Goal: Task Accomplishment & Management: Use online tool/utility

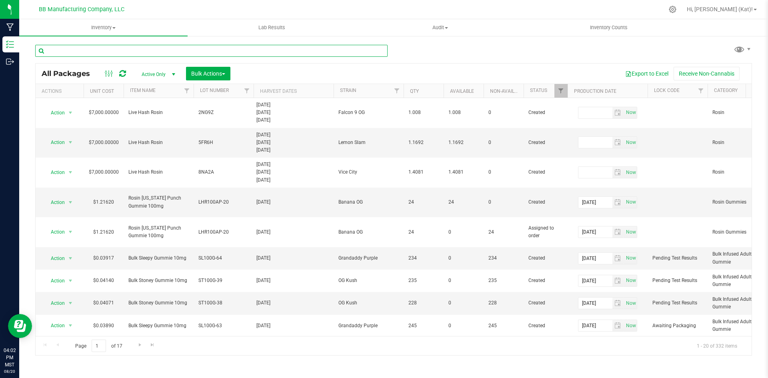
click at [185, 48] on input "text" at bounding box center [211, 51] width 352 height 12
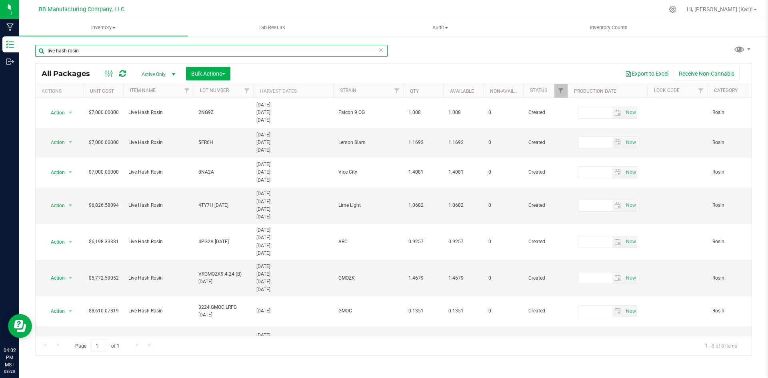
click at [154, 54] on input "live hash rosin" at bounding box center [211, 51] width 352 height 12
click at [135, 47] on input "live hash rosin" at bounding box center [211, 51] width 352 height 12
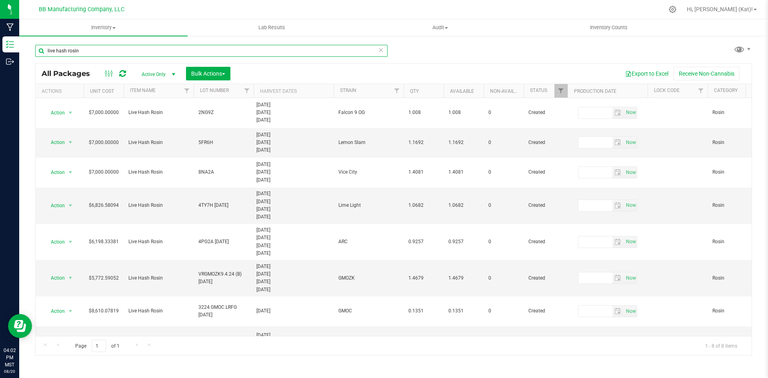
click at [135, 47] on input "live hash rosin" at bounding box center [211, 51] width 352 height 12
type input "8na2a"
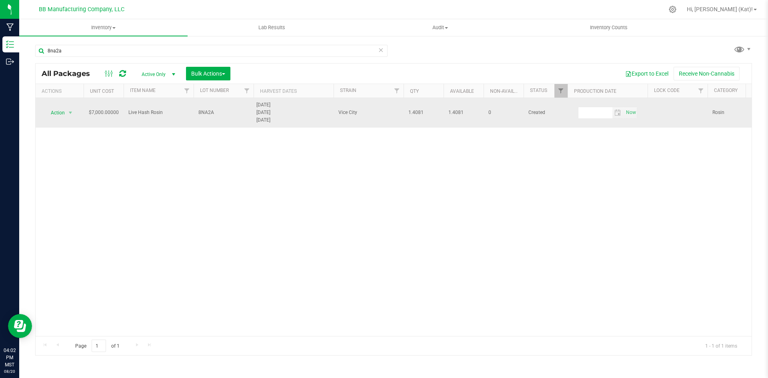
drag, startPoint x: 219, startPoint y: 108, endPoint x: 220, endPoint y: 102, distance: 5.7
click at [219, 105] on td "8NA2A" at bounding box center [224, 113] width 60 height 30
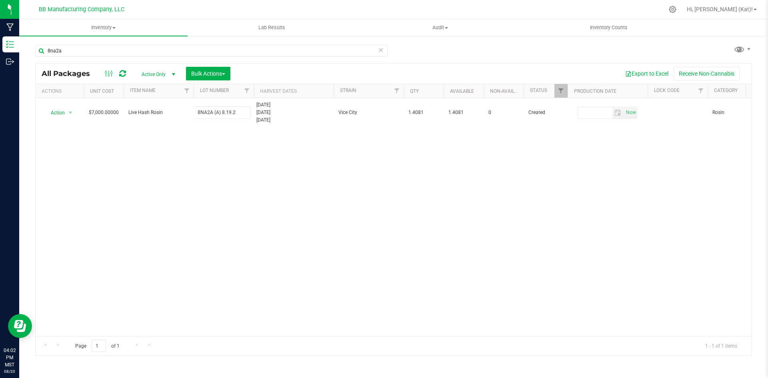
type input "8NA2A (A) 8.19.25"
click at [332, 208] on div "All Packages Active Only Active Only Lab Samples Locked All Bulk Actions Add to…" at bounding box center [393, 209] width 717 height 292
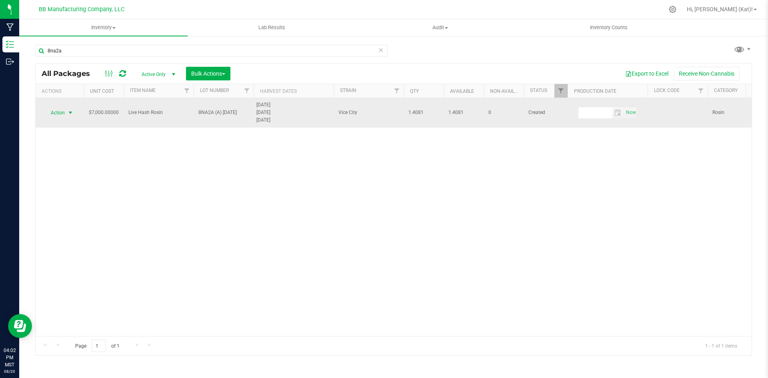
click at [60, 112] on span "Action" at bounding box center [55, 112] width 22 height 11
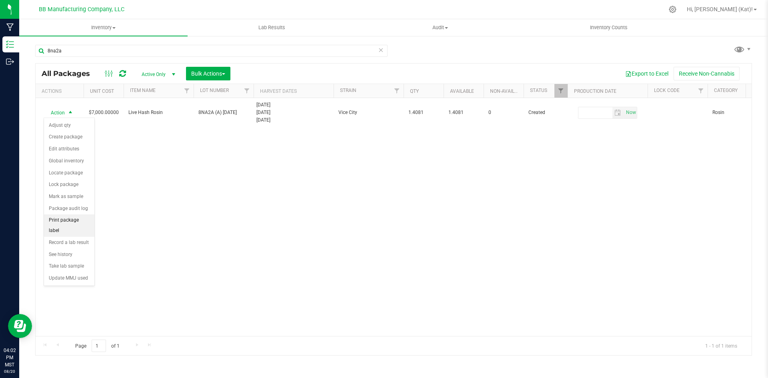
click at [74, 223] on li "Print package label" at bounding box center [69, 225] width 50 height 22
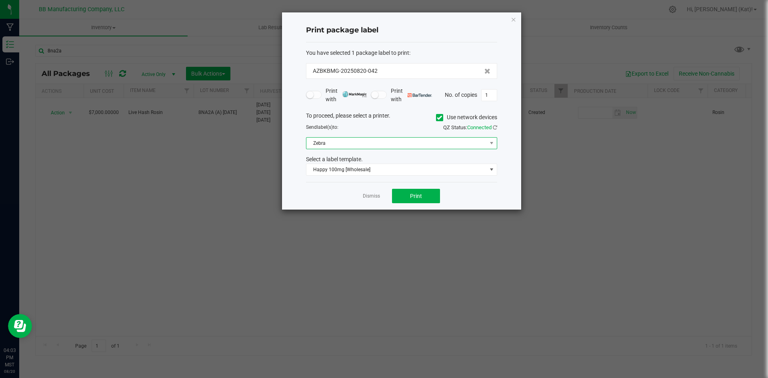
click at [430, 141] on span "Zebra" at bounding box center [396, 143] width 180 height 11
click at [445, 116] on label "Use network devices" at bounding box center [466, 117] width 61 height 8
click at [0, 0] on input "Use network devices" at bounding box center [0, 0] width 0 height 0
click at [444, 142] on span at bounding box center [396, 143] width 180 height 11
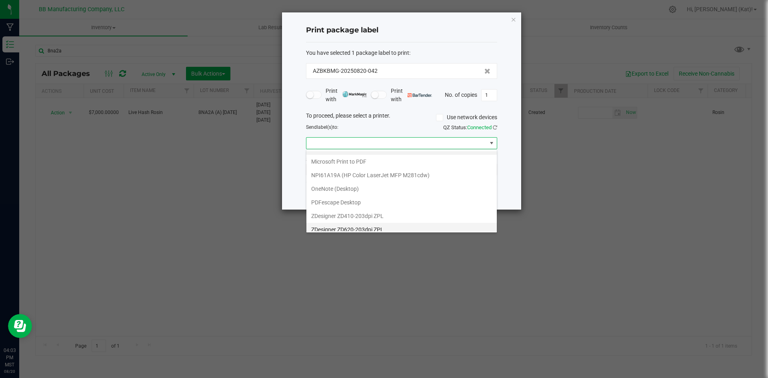
scroll to position [15, 0]
click at [376, 225] on ZPL "ZDesigner ZD620-203dpi ZPL" at bounding box center [401, 225] width 190 height 14
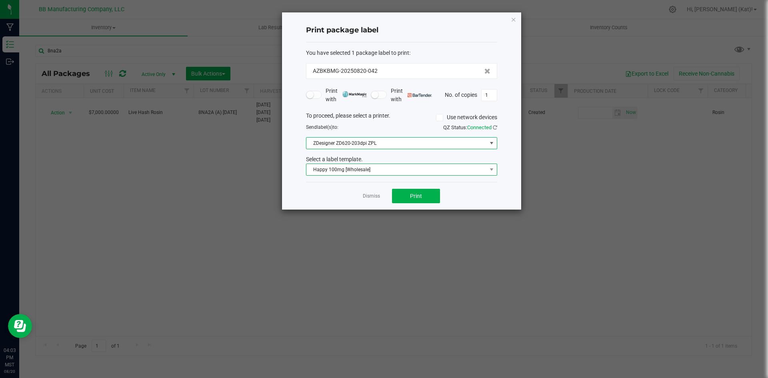
click at [371, 164] on span "Happy 100mg [Wholesale]" at bounding box center [401, 170] width 191 height 12
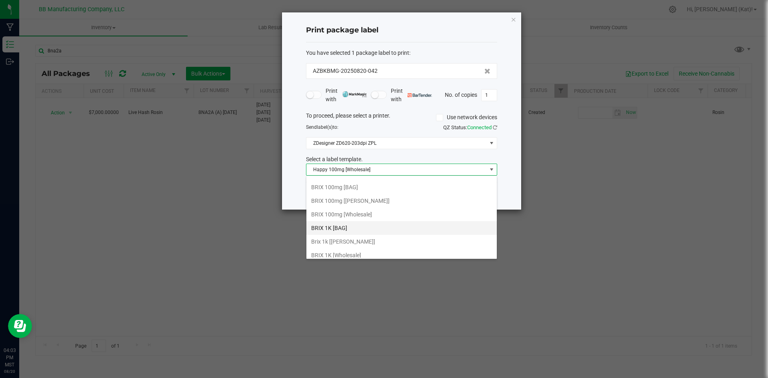
scroll to position [0, 0]
click at [375, 188] on li "AI Inventory Label" at bounding box center [401, 185] width 190 height 14
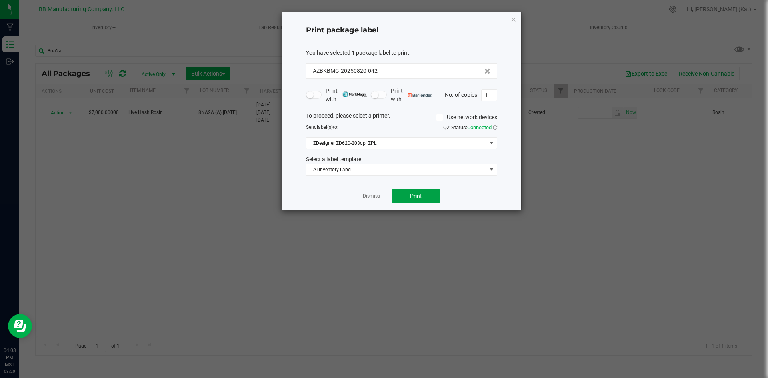
click at [414, 196] on span "Print" at bounding box center [416, 196] width 12 height 6
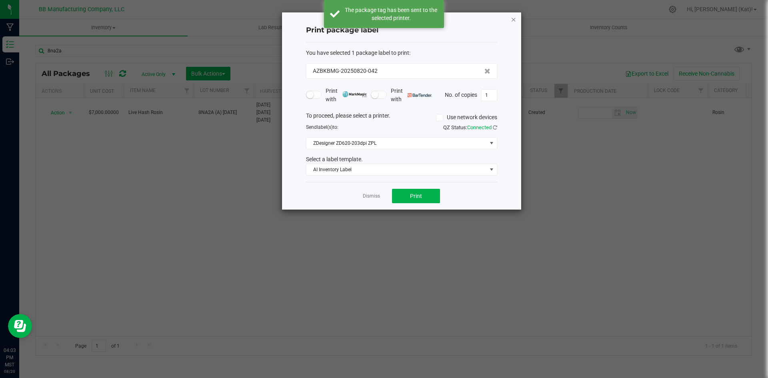
click at [514, 18] on icon "button" at bounding box center [514, 19] width 6 height 10
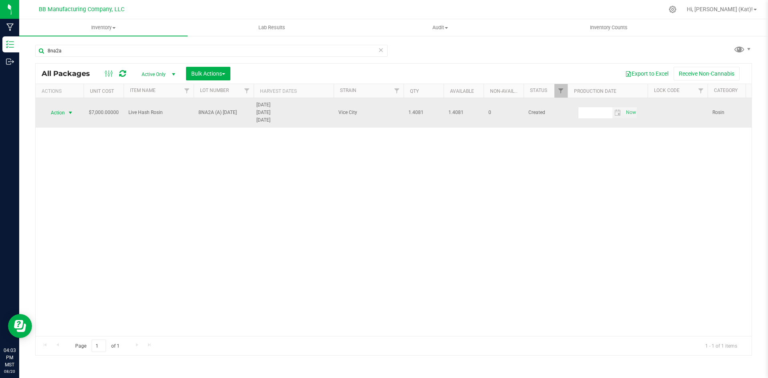
click at [58, 110] on span "Action" at bounding box center [55, 112] width 22 height 11
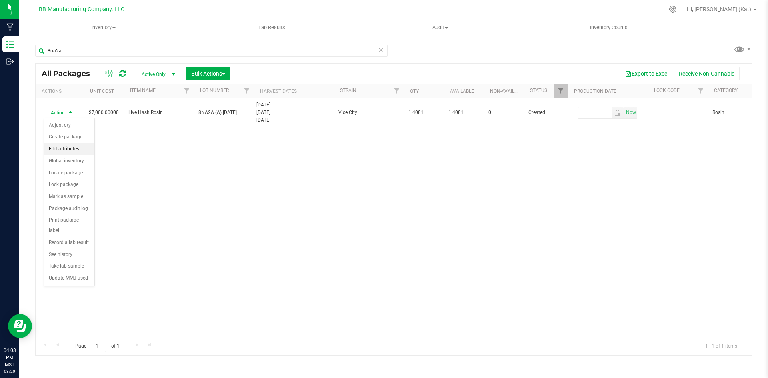
click at [73, 152] on li "Edit attributes" at bounding box center [69, 149] width 50 height 12
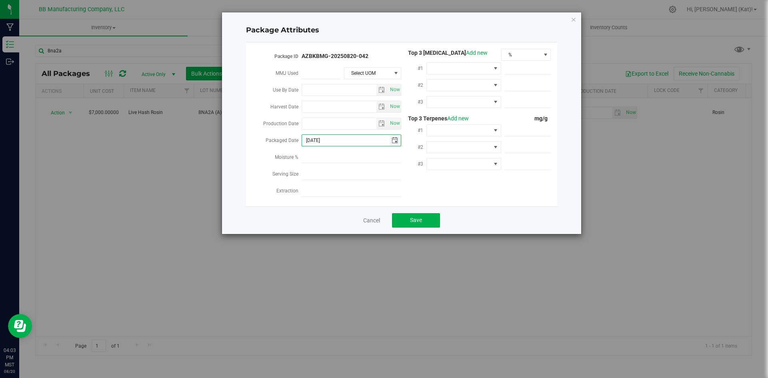
drag, startPoint x: 338, startPoint y: 137, endPoint x: 321, endPoint y: 138, distance: 17.2
click at [321, 138] on input "[DATE]" at bounding box center [346, 140] width 88 height 11
click at [330, 138] on input "[DATE]" at bounding box center [346, 140] width 88 height 11
drag, startPoint x: 331, startPoint y: 138, endPoint x: 322, endPoint y: 137, distance: 9.3
click at [322, 137] on input "[DATE]" at bounding box center [346, 140] width 88 height 11
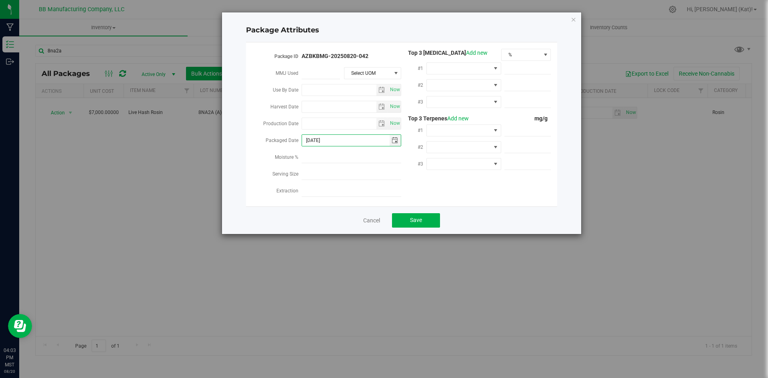
type input "[DATE]"
click at [421, 221] on button "Save" at bounding box center [416, 220] width 48 height 14
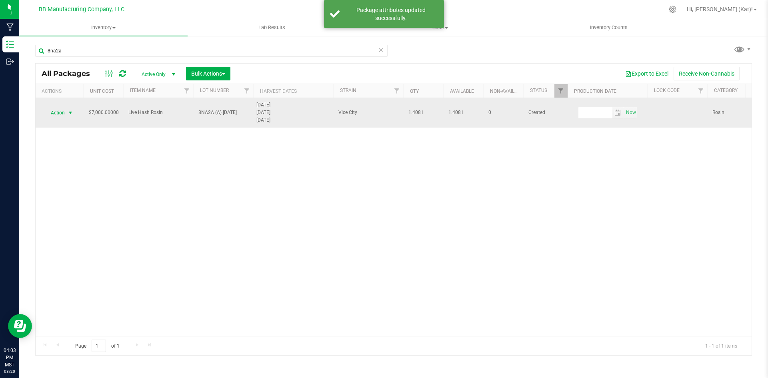
click at [70, 113] on span "select" at bounding box center [70, 113] width 6 height 6
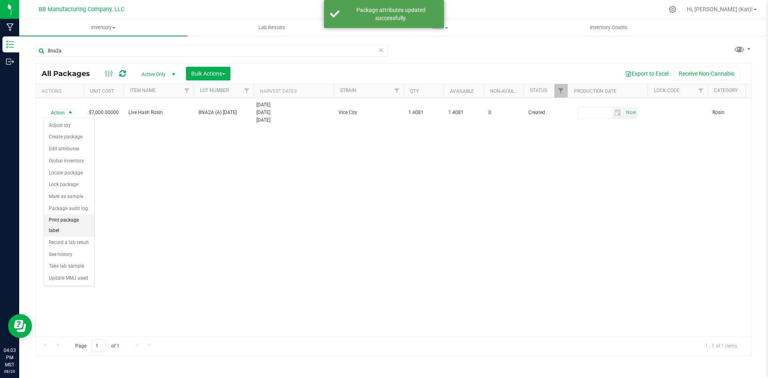
click at [79, 218] on li "Print package label" at bounding box center [69, 225] width 50 height 22
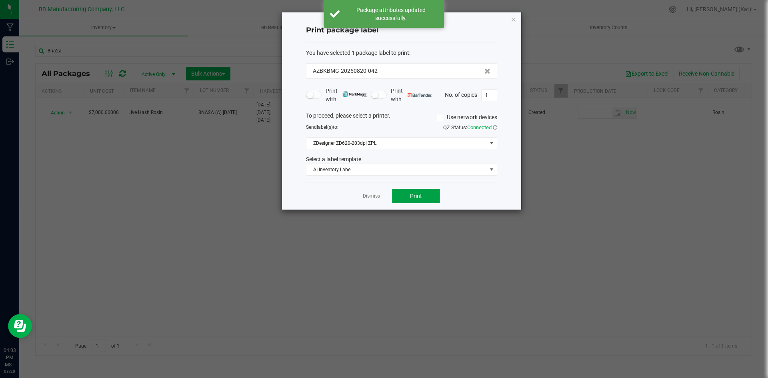
click at [417, 193] on span "Print" at bounding box center [416, 196] width 12 height 6
click at [515, 19] on icon "button" at bounding box center [514, 19] width 6 height 10
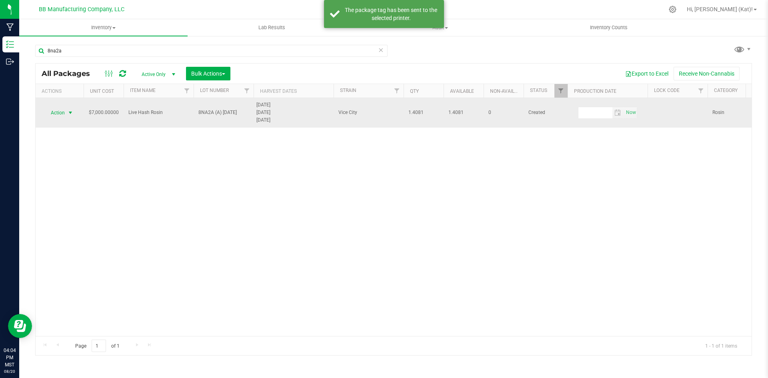
click at [227, 109] on span "8NA2A (A) 8.19.25" at bounding box center [223, 113] width 50 height 8
drag, startPoint x: 242, startPoint y: 110, endPoint x: 213, endPoint y: 114, distance: 29.1
click at [213, 114] on input "8NA2A (A) 8.19.25" at bounding box center [221, 112] width 57 height 12
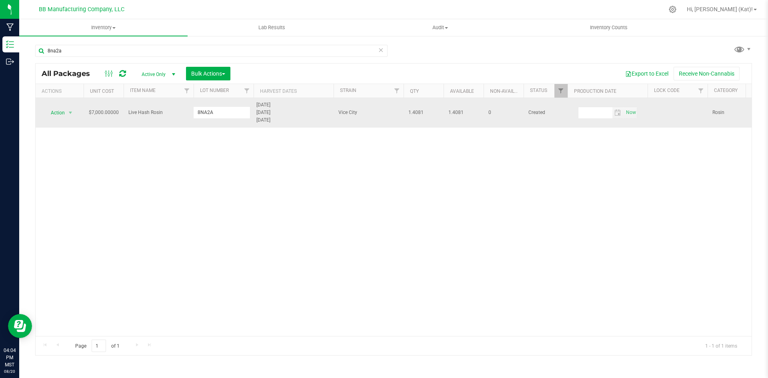
type input "8NA2A"
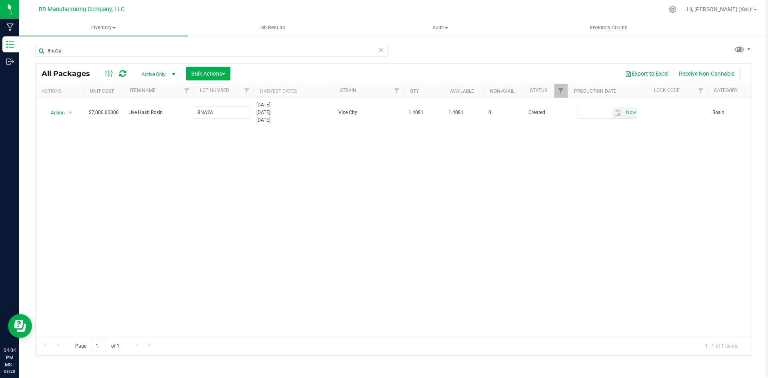
click at [306, 166] on div "All Packages Active Only Active Only Lab Samples Locked All Bulk Actions Add to…" at bounding box center [393, 209] width 717 height 292
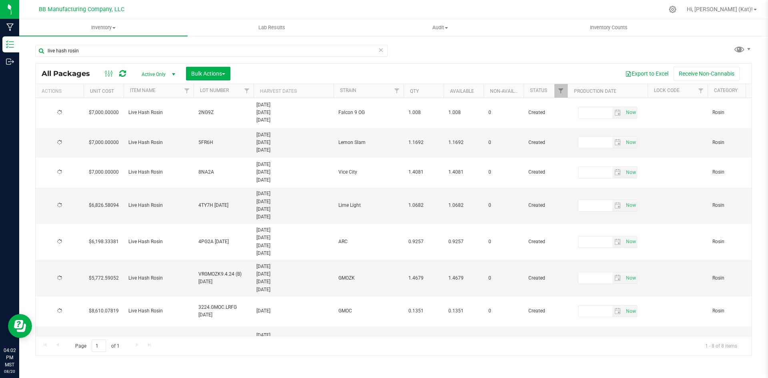
type input "[DATE]"
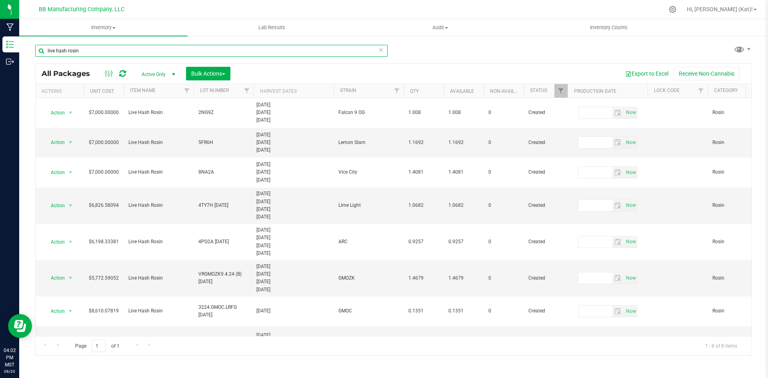
click at [124, 54] on input "live hash rosin" at bounding box center [211, 51] width 352 height 12
type input "5fr6h"
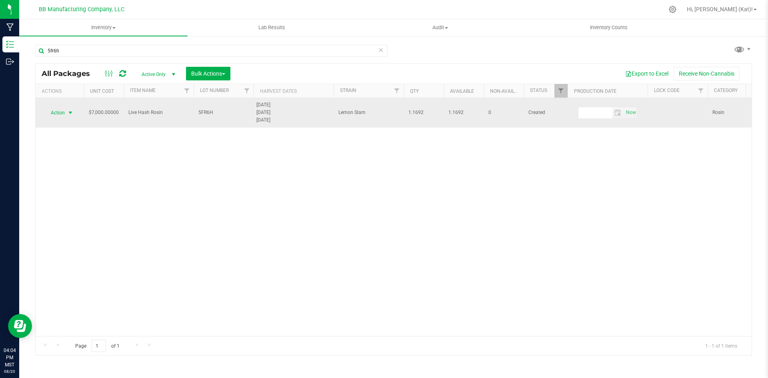
click at [52, 112] on span "Action" at bounding box center [55, 112] width 22 height 11
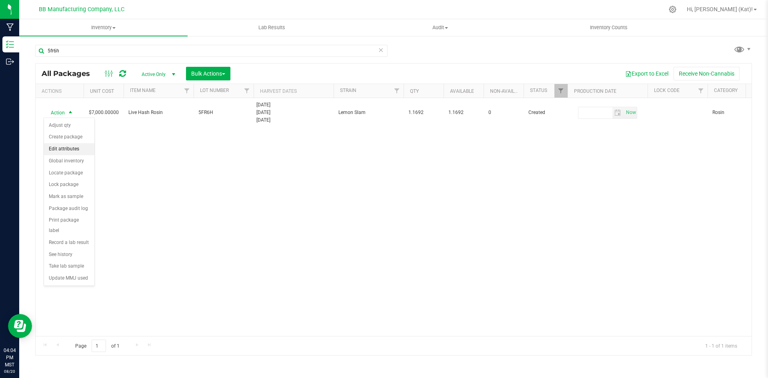
click at [73, 149] on li "Edit attributes" at bounding box center [69, 149] width 50 height 12
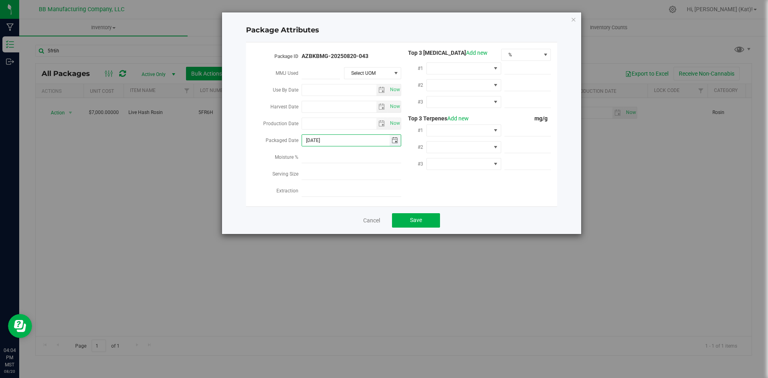
drag, startPoint x: 335, startPoint y: 139, endPoint x: 321, endPoint y: 136, distance: 13.9
click at [321, 136] on input "[DATE]" at bounding box center [346, 140] width 88 height 11
type input "[DATE]"
click at [417, 220] on span "Save" at bounding box center [416, 220] width 12 height 6
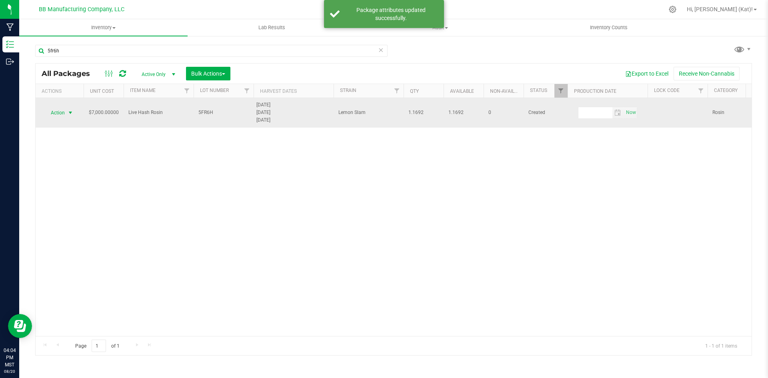
click at [60, 113] on span "Action" at bounding box center [55, 112] width 22 height 11
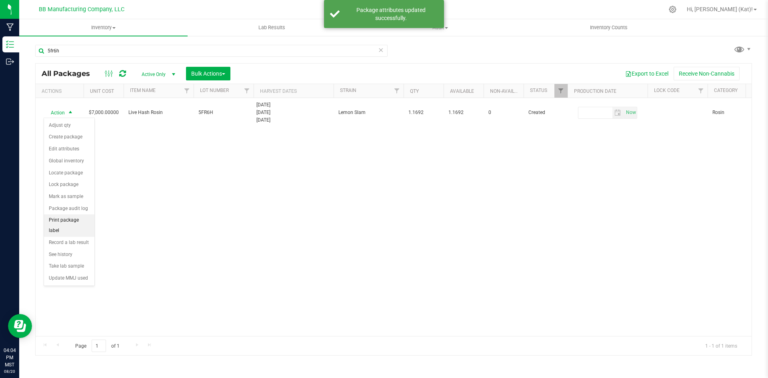
click at [84, 220] on li "Print package label" at bounding box center [69, 225] width 50 height 22
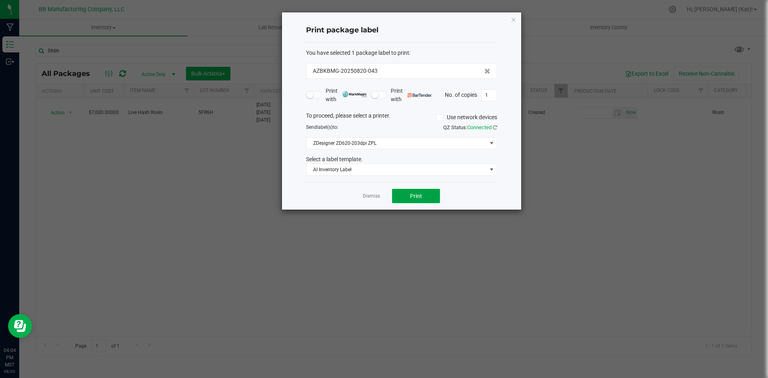
click at [419, 196] on span "Print" at bounding box center [416, 196] width 12 height 6
click at [515, 22] on icon "button" at bounding box center [514, 19] width 6 height 10
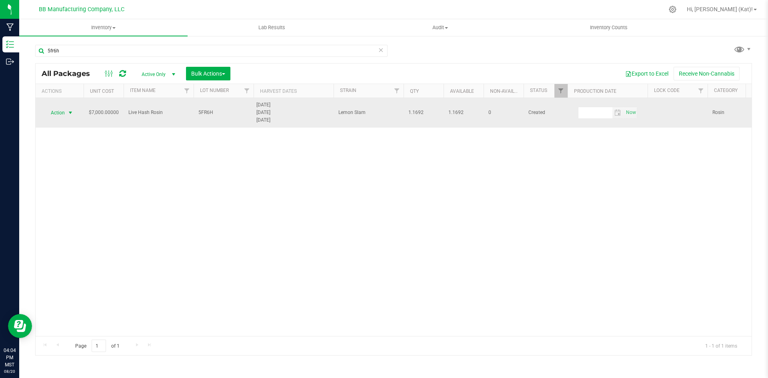
click at [218, 114] on span "5FR6H" at bounding box center [223, 113] width 50 height 8
type input "5FR6H (A) 8.19.25"
click at [67, 110] on span "select" at bounding box center [71, 112] width 10 height 11
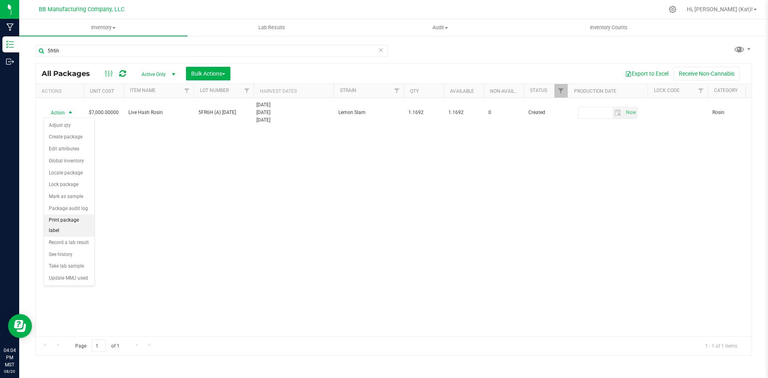
click at [79, 221] on li "Print package label" at bounding box center [69, 225] width 50 height 22
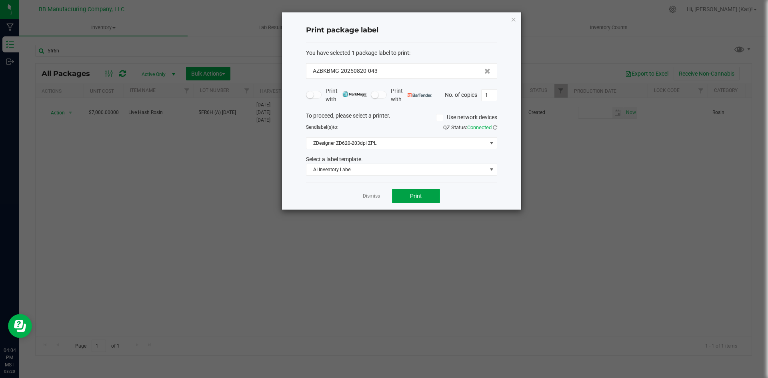
click at [406, 198] on button "Print" at bounding box center [416, 196] width 48 height 14
click at [513, 19] on icon "button" at bounding box center [514, 19] width 6 height 10
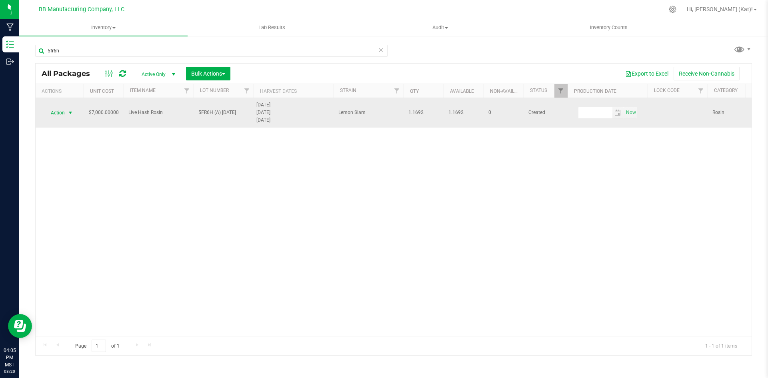
click at [242, 110] on span "5FR6H (A) 8.19.25" at bounding box center [223, 113] width 50 height 8
drag, startPoint x: 240, startPoint y: 112, endPoint x: 214, endPoint y: 114, distance: 25.7
click at [214, 114] on input "5FR6H (A) 8.19.25" at bounding box center [221, 112] width 57 height 12
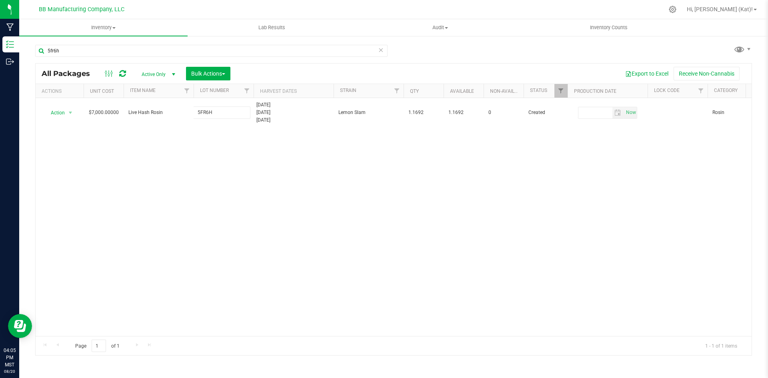
type input "5FR6H"
click at [290, 185] on div "Loading... All Packages Active Only Active Only Lab Samples Locked All Bulk Act…" at bounding box center [393, 209] width 717 height 292
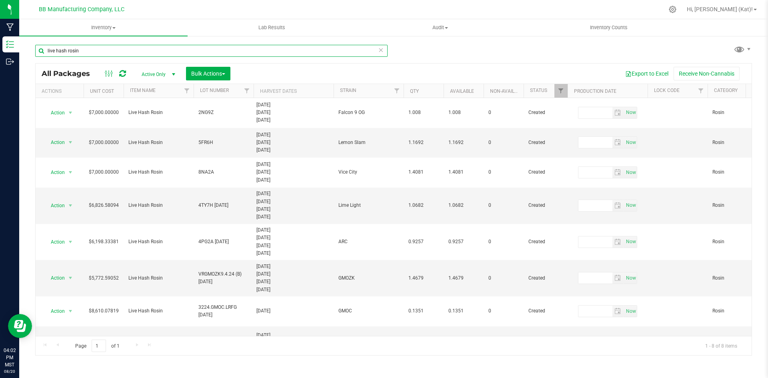
click at [174, 45] on input "live hash rosin" at bounding box center [211, 51] width 352 height 12
type input "2ng9z"
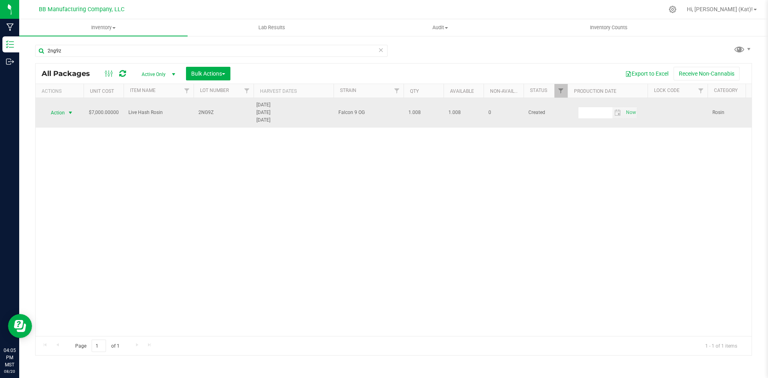
click at [66, 111] on span "select" at bounding box center [71, 112] width 10 height 11
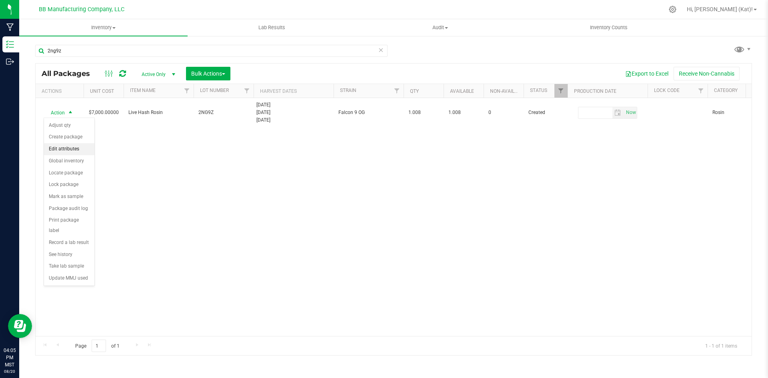
click at [73, 148] on li "Edit attributes" at bounding box center [69, 149] width 50 height 12
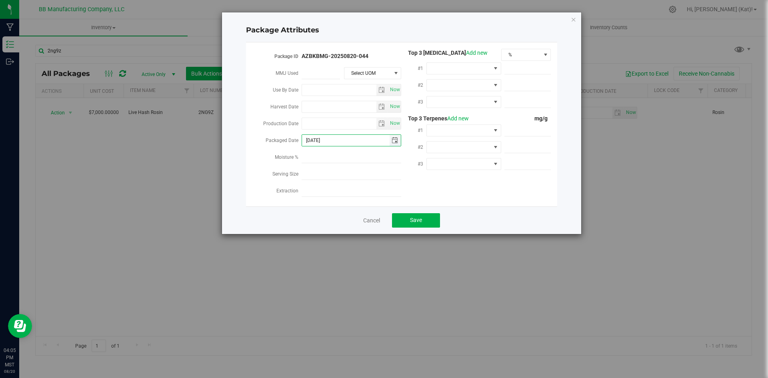
drag, startPoint x: 331, startPoint y: 139, endPoint x: 320, endPoint y: 139, distance: 10.8
click at [320, 139] on input "[DATE]" at bounding box center [346, 140] width 88 height 11
type input "[DATE]"
click at [407, 214] on button "Save" at bounding box center [416, 220] width 48 height 14
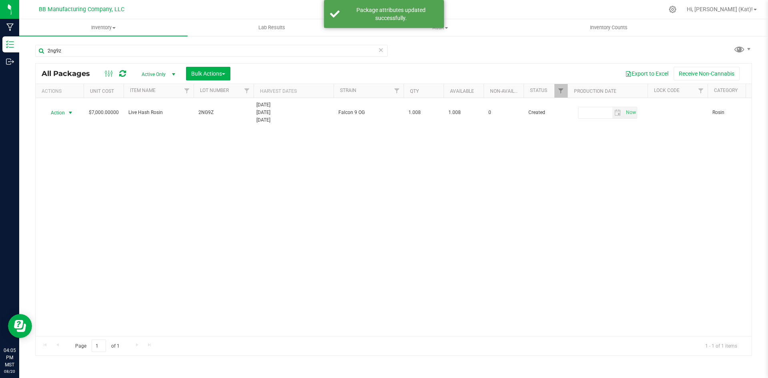
click at [62, 110] on span "Action" at bounding box center [55, 112] width 22 height 11
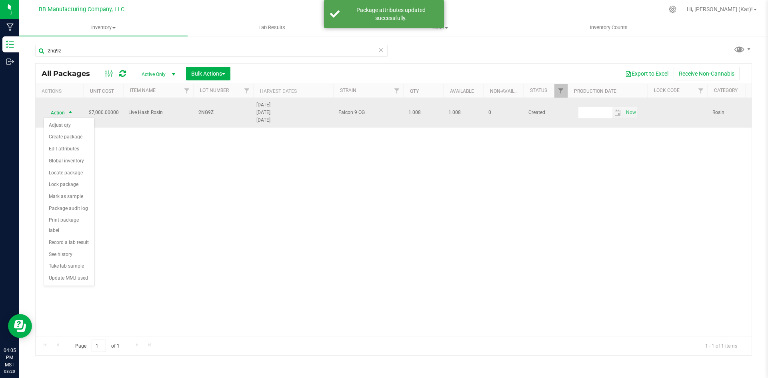
click at [222, 112] on span "2NG9Z" at bounding box center [223, 113] width 50 height 8
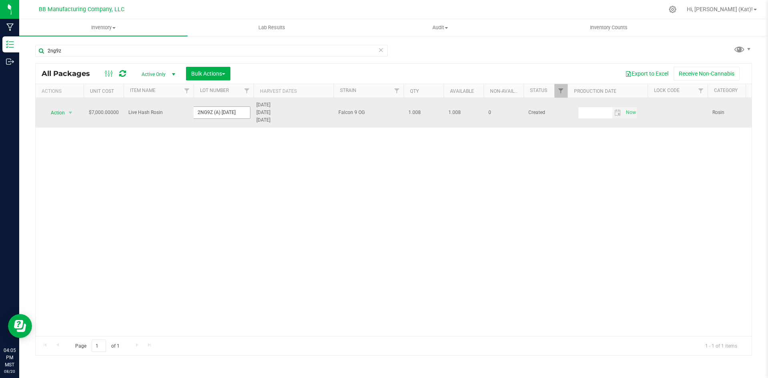
type input "2NG9Z (A) [DATE]"
click at [64, 115] on span "Action" at bounding box center [55, 112] width 22 height 11
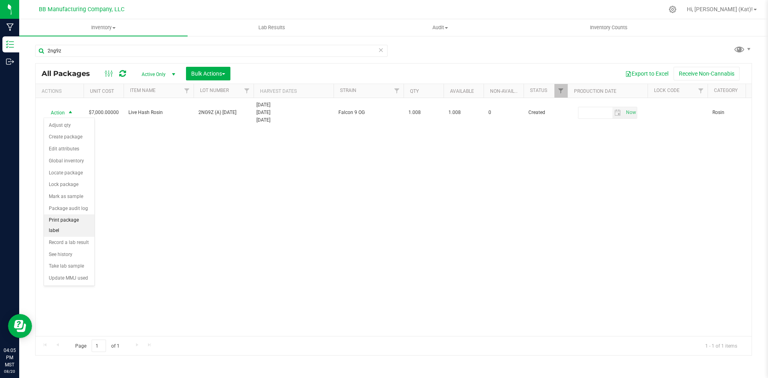
click at [76, 221] on li "Print package label" at bounding box center [69, 225] width 50 height 22
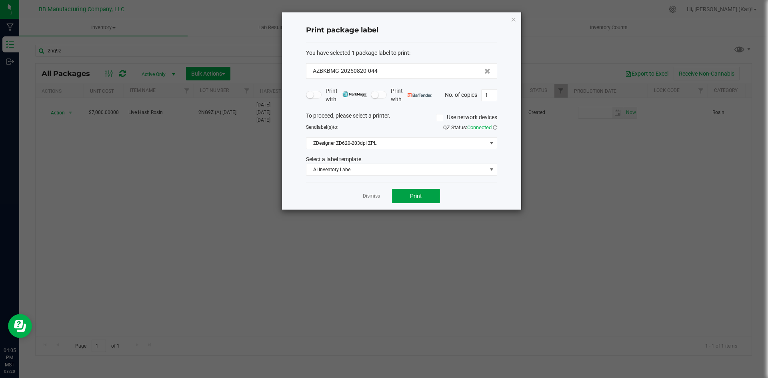
click at [432, 192] on button "Print" at bounding box center [416, 196] width 48 height 14
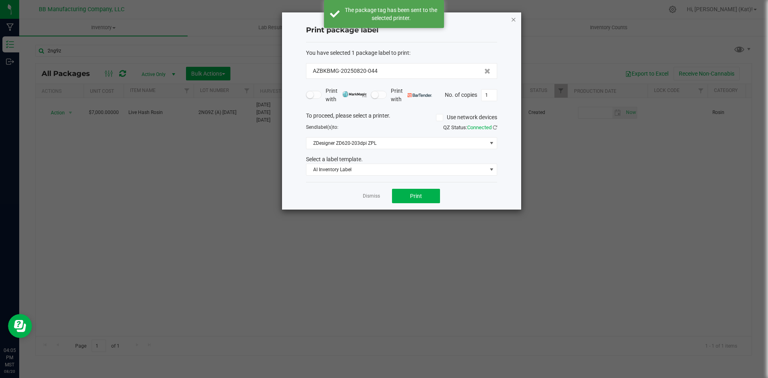
click at [513, 23] on icon "button" at bounding box center [514, 19] width 6 height 10
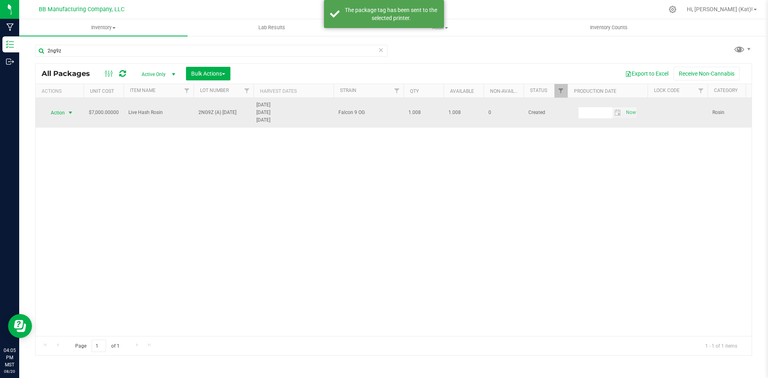
click at [232, 113] on span "2NG9Z (A) [DATE]" at bounding box center [223, 113] width 50 height 8
drag, startPoint x: 240, startPoint y: 112, endPoint x: 213, endPoint y: 114, distance: 27.2
click at [213, 114] on input "2NG9Z (A) [DATE]" at bounding box center [221, 112] width 57 height 12
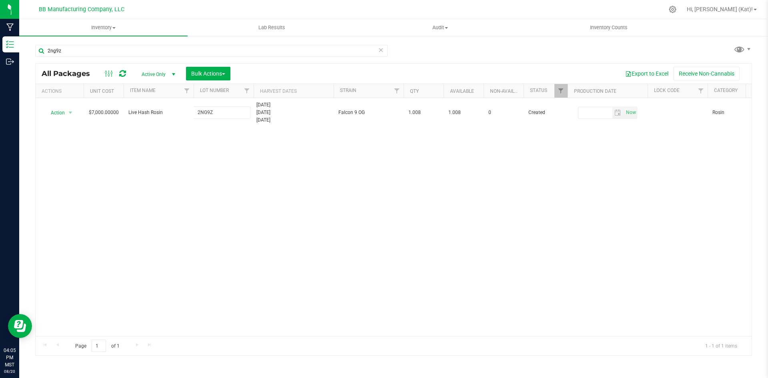
type input "2NG9Z"
click at [389, 184] on div "All Packages Active Only Active Only Lab Samples Locked All Bulk Actions Add to…" at bounding box center [393, 209] width 717 height 292
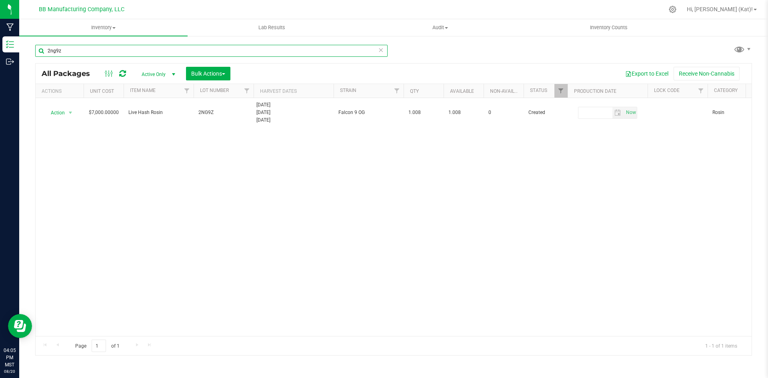
click at [268, 51] on input "2ng9z" at bounding box center [211, 51] width 352 height 12
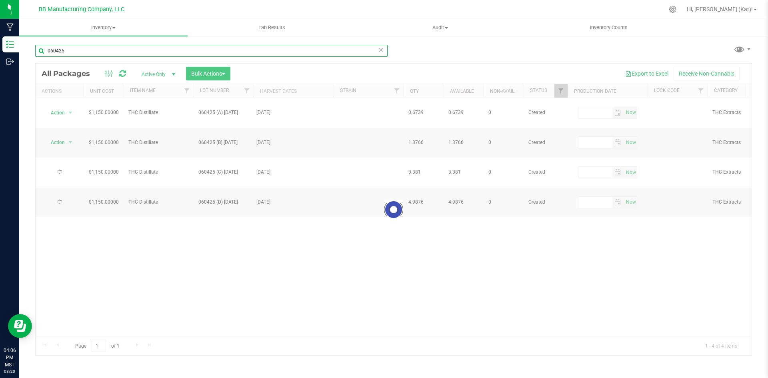
type input "060425"
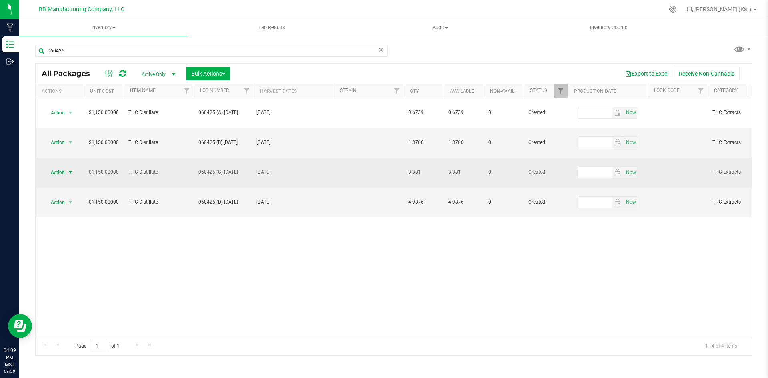
click at [62, 167] on span "Action" at bounding box center [55, 172] width 22 height 11
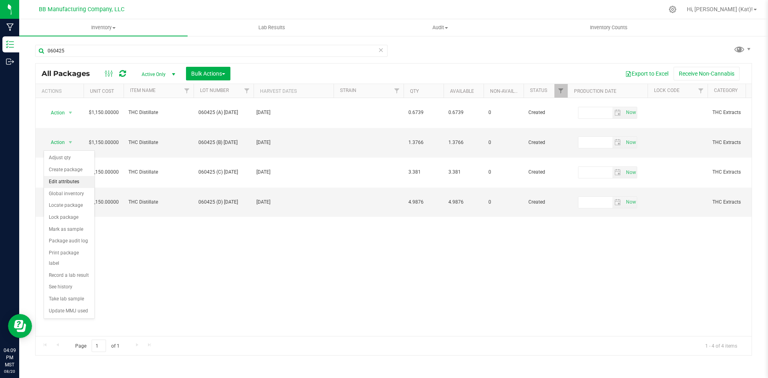
click at [68, 178] on li "Edit attributes" at bounding box center [69, 182] width 50 height 12
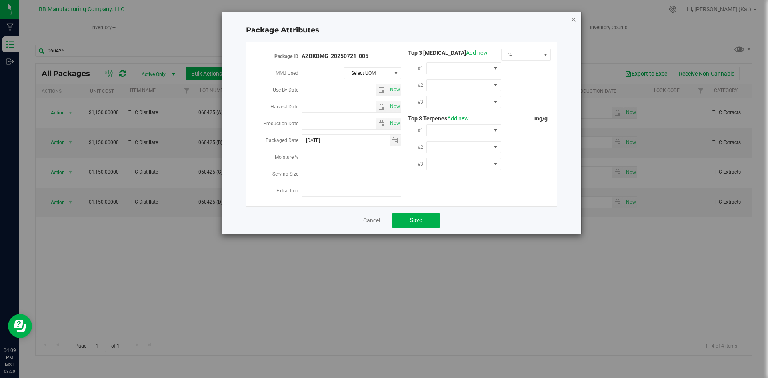
click at [573, 22] on icon "Close modal" at bounding box center [574, 19] width 6 height 10
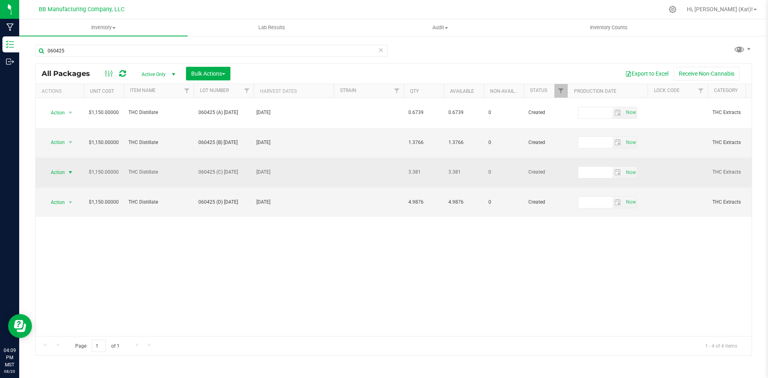
click at [68, 169] on span "select" at bounding box center [70, 172] width 6 height 6
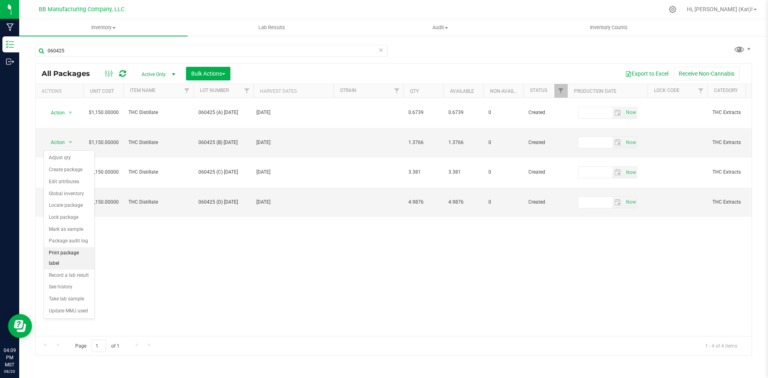
click at [73, 252] on li "Print package label" at bounding box center [69, 258] width 50 height 22
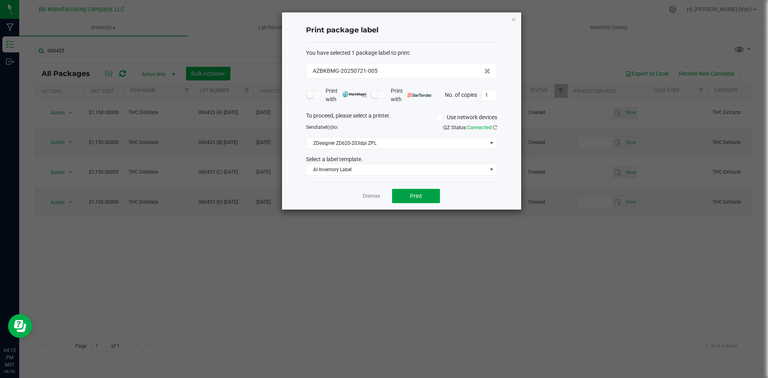
click at [422, 194] on button "Print" at bounding box center [416, 196] width 48 height 14
click at [515, 20] on icon "button" at bounding box center [514, 19] width 6 height 10
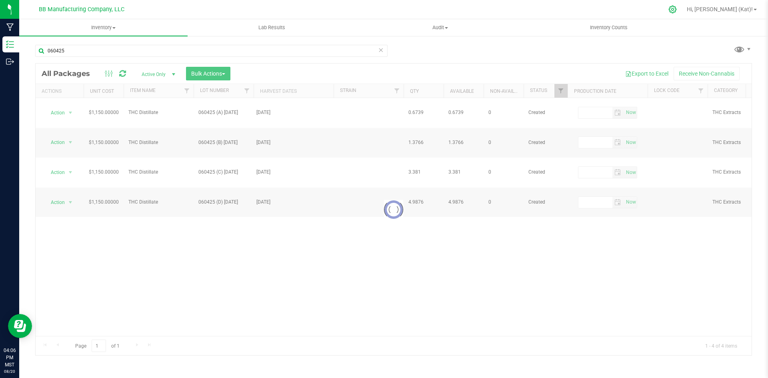
click at [677, 8] on icon at bounding box center [672, 9] width 8 height 8
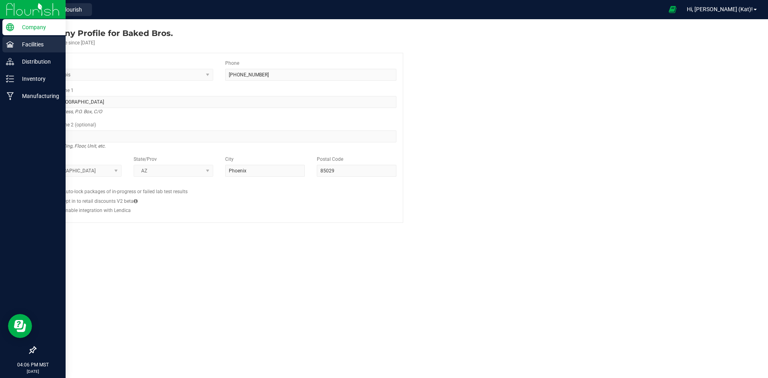
click at [39, 43] on p "Facilities" at bounding box center [38, 45] width 48 height 10
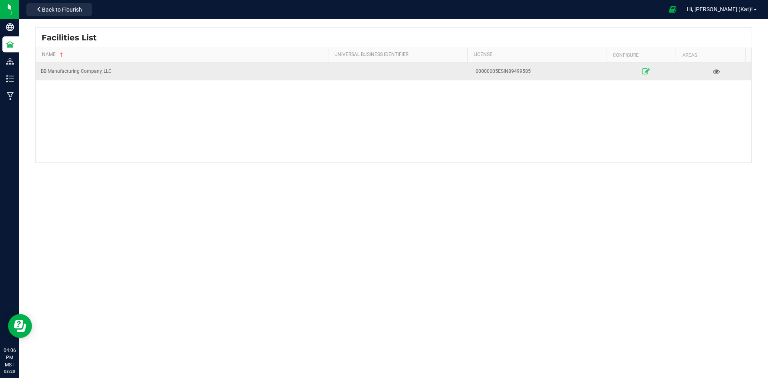
click at [643, 71] on icon at bounding box center [646, 71] width 8 height 6
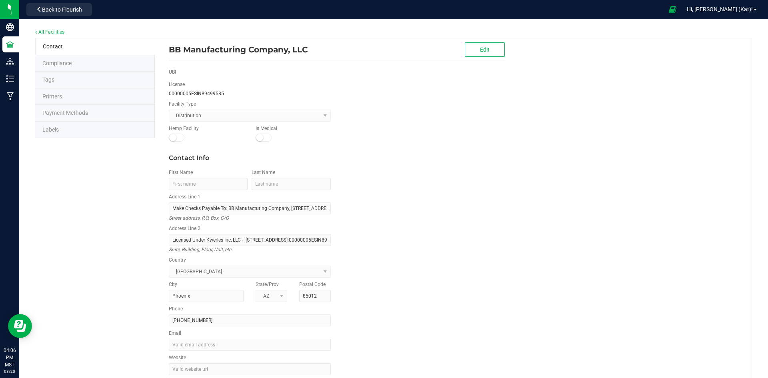
click at [90, 126] on li "Labels" at bounding box center [95, 130] width 120 height 17
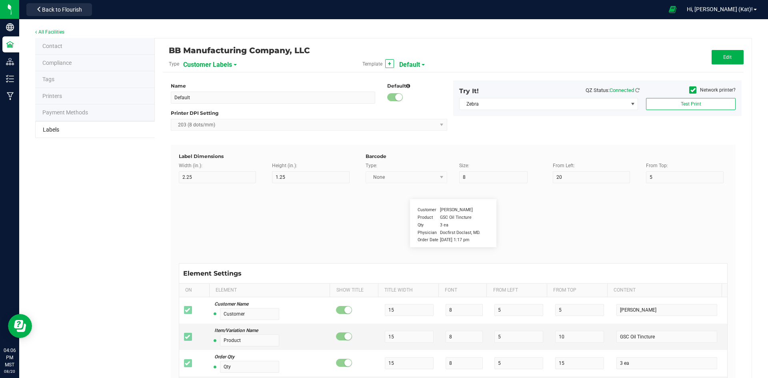
click at [208, 64] on span "Customer Labels" at bounding box center [207, 65] width 49 height 14
click at [214, 111] on span "Package Labels" at bounding box center [203, 112] width 34 height 6
type input "Happy 100mg [Wholesale]"
type input "2"
type input "9"
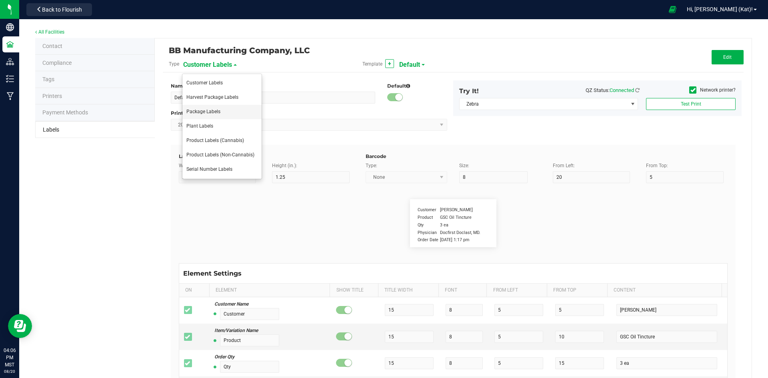
type input "18"
type input "48.5"
type input "Name:"
type input "6"
type input "5.1"
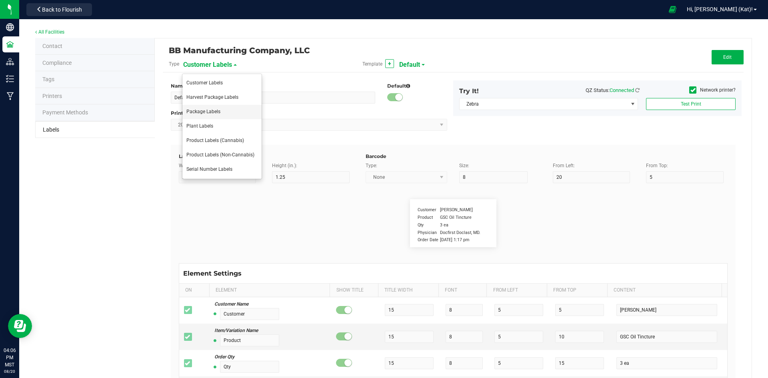
type input "1"
type input "4"
type input "Gelato Pen"
type input "Batch ID:"
type input "19"
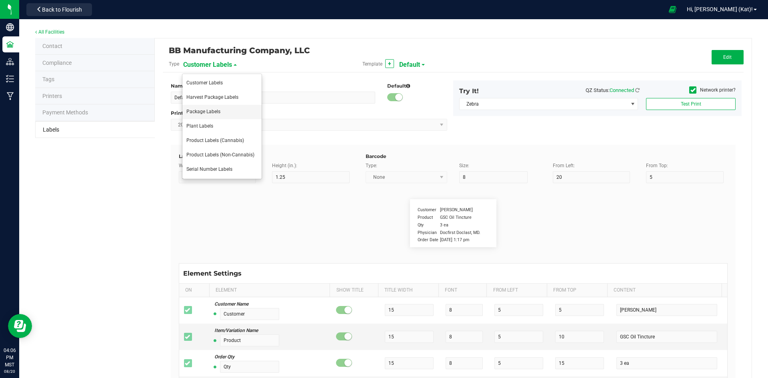
type input "11.5"
type input "2"
type input "8.25"
type input "LOT918234"
type input "MMJ Used:"
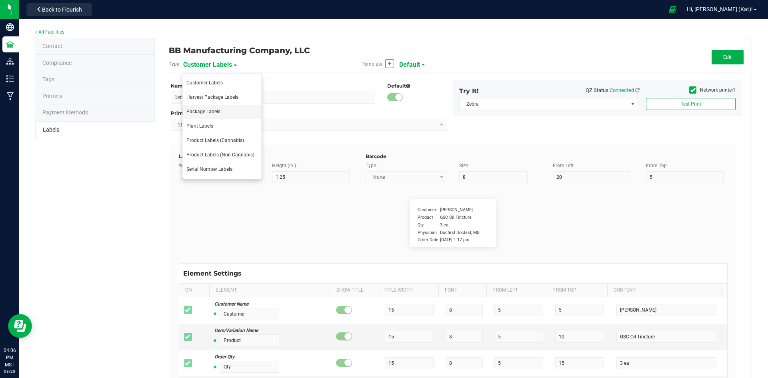
type input "19"
type input "2"
type input "23"
type input "25.73 g"
type input "AI Lot:"
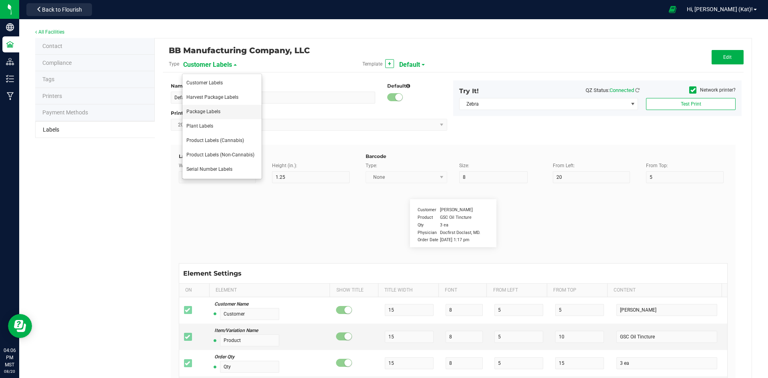
type input "19"
type input "2"
type input "14"
type input "Ref Field 3 Value"
type input "Form:"
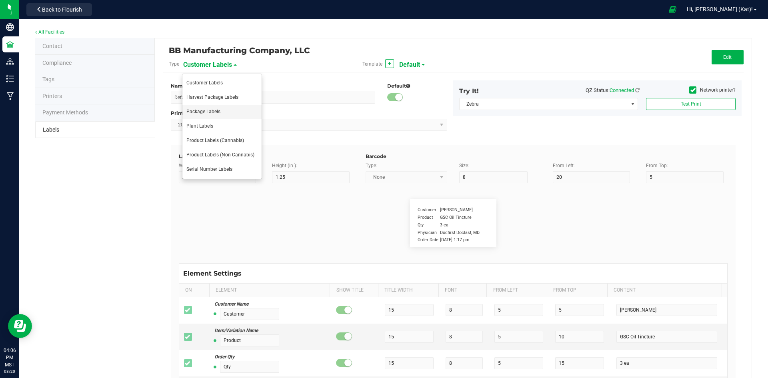
type input "19"
type input "2"
type input "29"
type input "Edible"
type input "Expiration Date:"
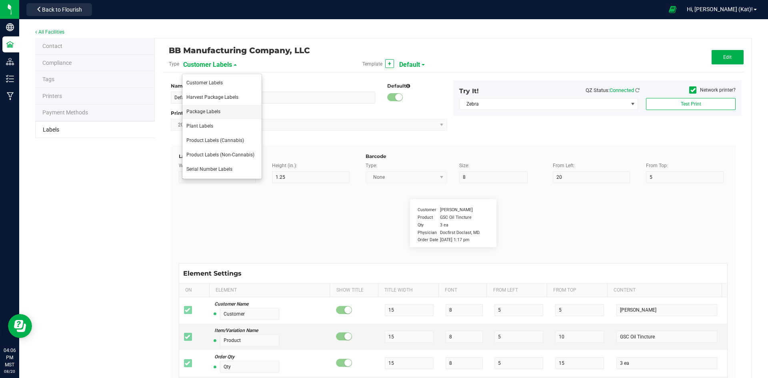
type input "27"
type input "7"
type input "2"
type input "35"
type input "4/20/2019 10:14pm"
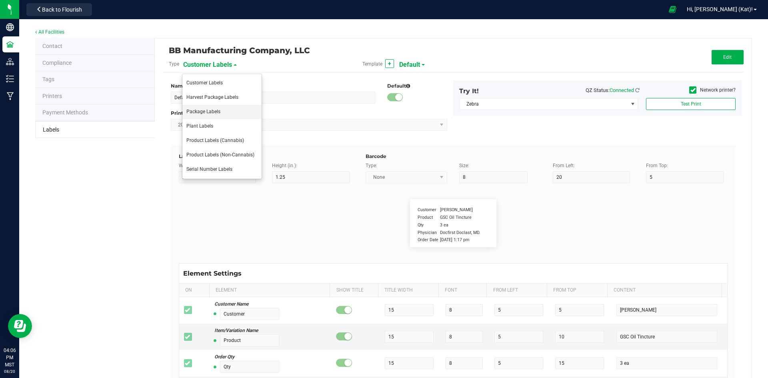
type input "Lic:"
type input "19"
type input "2"
type input "26"
type input "00000005ESIN89499585"
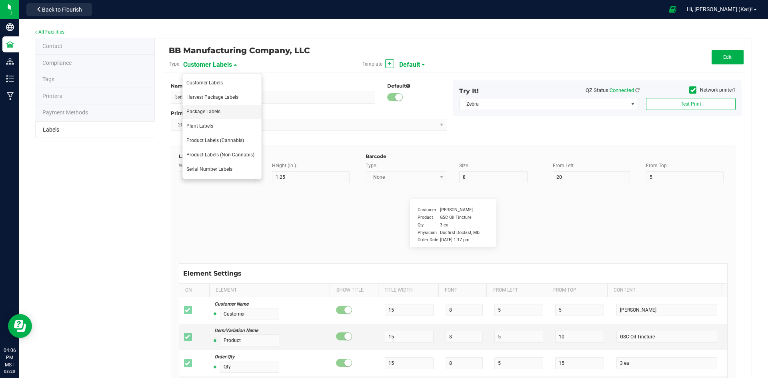
type input "Manufacture Date:"
type input "27"
type input "7"
type input "2"
type input "32"
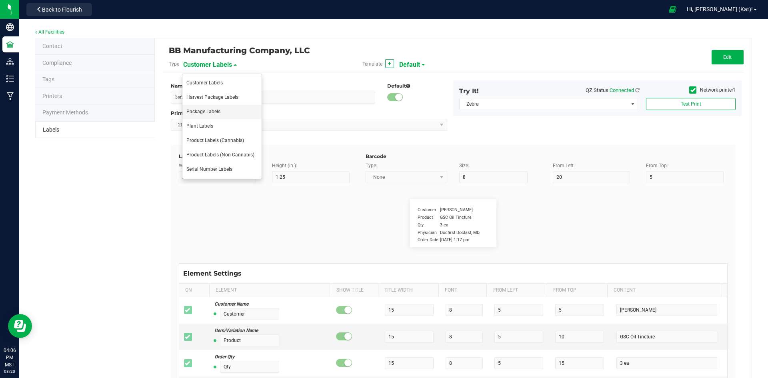
type input "4/20/2019 10:14pm"
type input "Strain:"
type input "19"
type input "2"
type input "11"
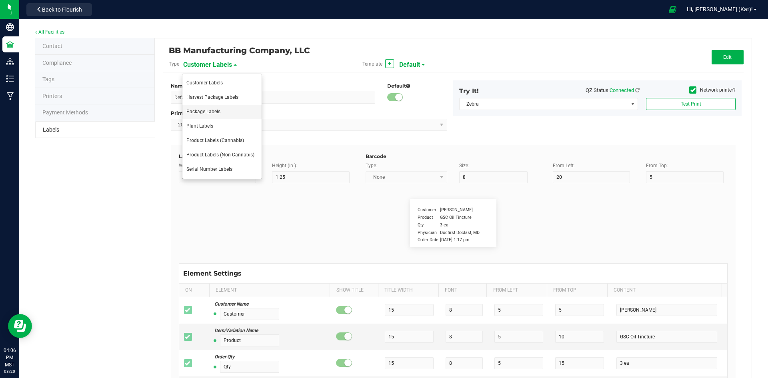
type input "Gelato"
type input "THCmg/Unit:"
type input "10.5"
type input "5.5"
type input "2"
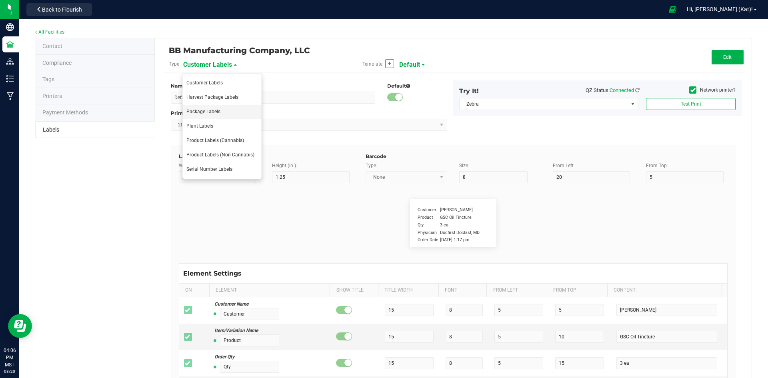
type input "41"
type input "100mg"
type input "CBDmg/Unit:"
type input "10.5"
type input "5.5"
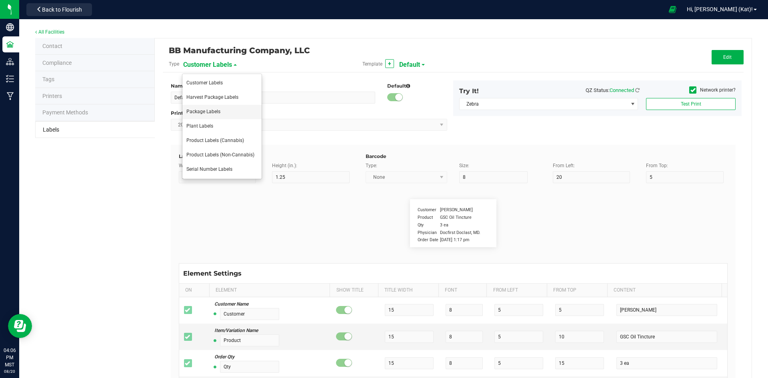
type input "19.5"
type input "41"
type input "100mg"
type input "CBCmg/Unit:"
type input "10.5"
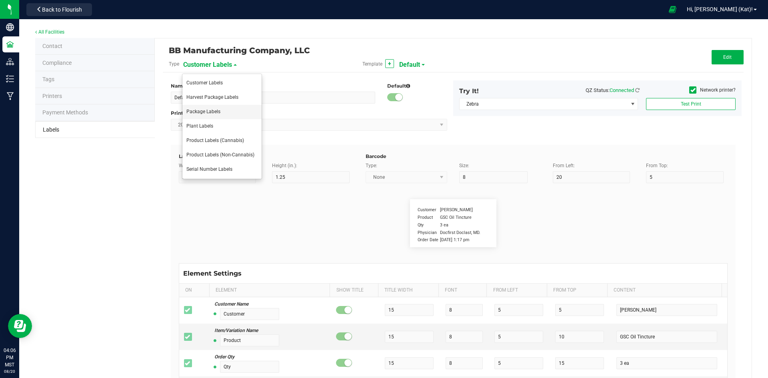
type input "5.5"
type input "36.5"
type input "41"
type input "100mg"
type input "Harvest Date:"
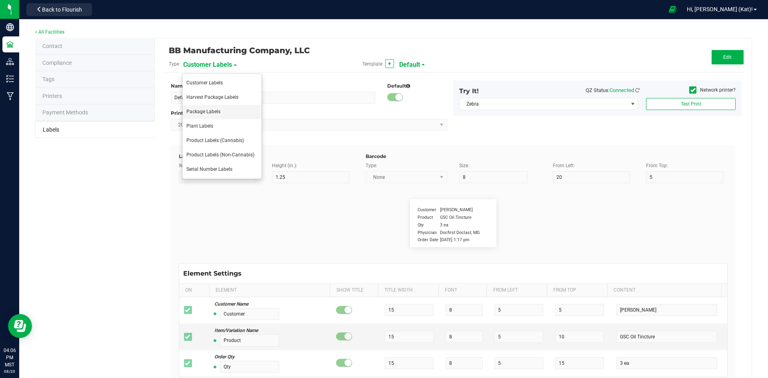
type input "27"
type input "7"
type input "2"
type input "38"
type input "4/20/2023 10:14pm"
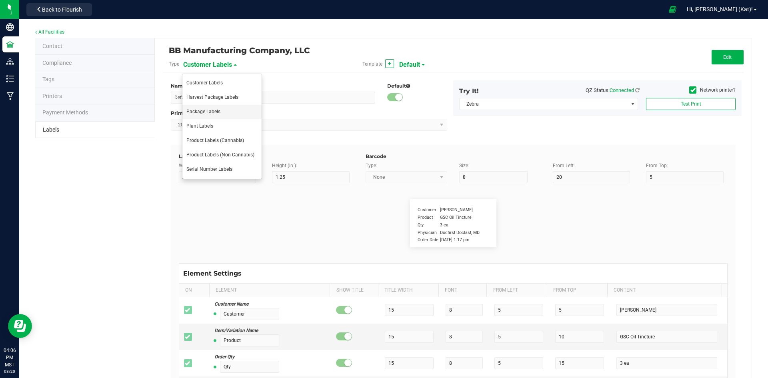
type input "Gross Weight:"
type input "19"
type input "2"
type input "17"
type input "Ref Field 1 Value"
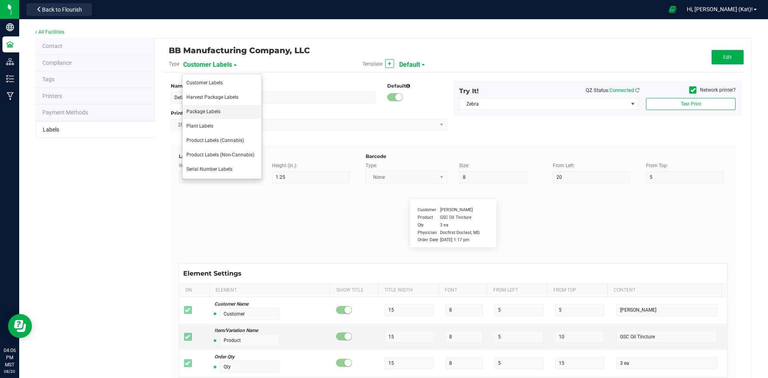
type input "Net Weight:"
type input "19"
type input "2"
type input "20"
type input "Ref Field 2 Value"
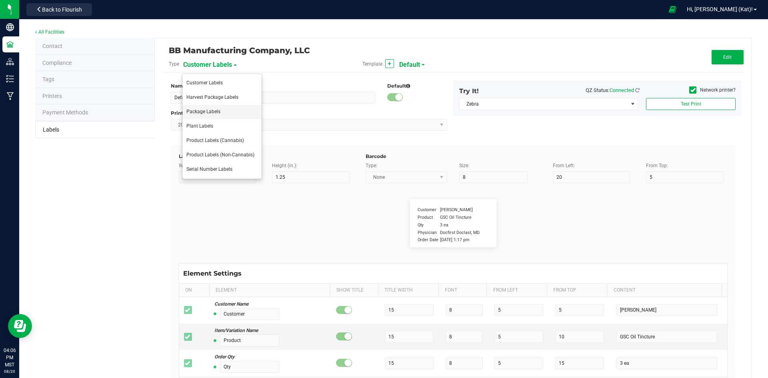
type input "Package ID"
type input "25"
type input "10"
type input "5"
type input "CADMODS-20230420-096"
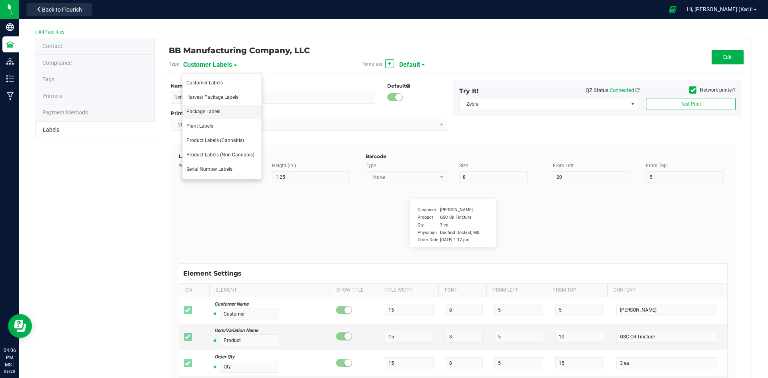
type input "Size"
type input "25"
type input "10"
type input "20"
type input "44 ea"
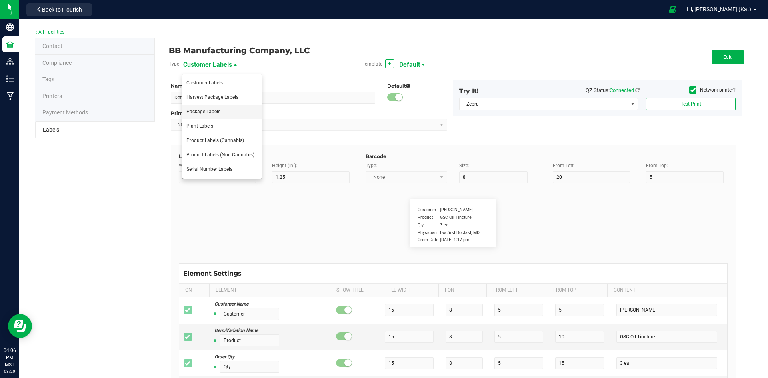
type input "SKU"
type input "25"
type input "10"
type input "42P017"
type input "Item Ref Field 1"
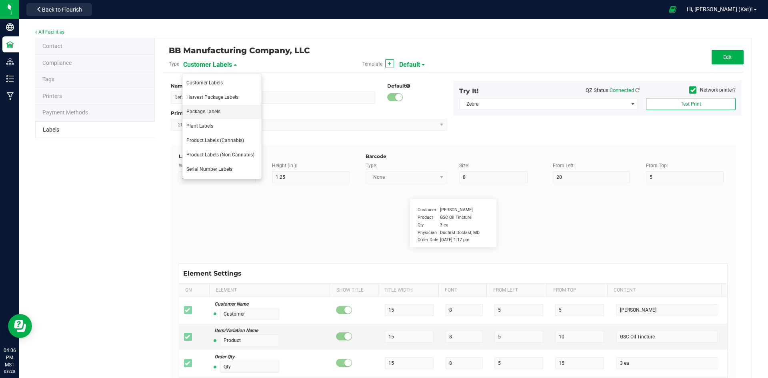
type input "25"
type input "10"
type input "35"
type input "Item Ref Field 1 Value"
type input "Item Ref Field 2"
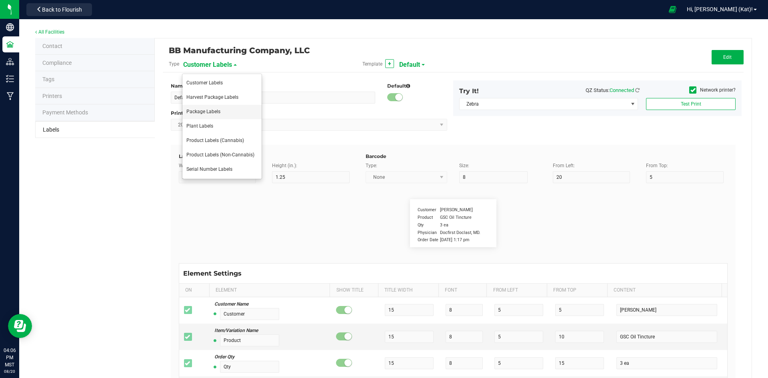
type input "25"
type input "10"
type input "35"
type input "Item Ref Field 2 Value"
type input "Item Ref Field 3"
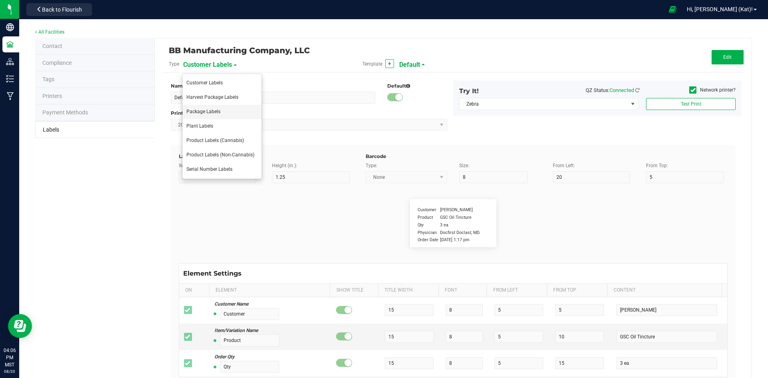
type input "25"
type input "10"
type input "35"
type input "Item Ref Field 3 Value"
type input "Item Ref Field 4"
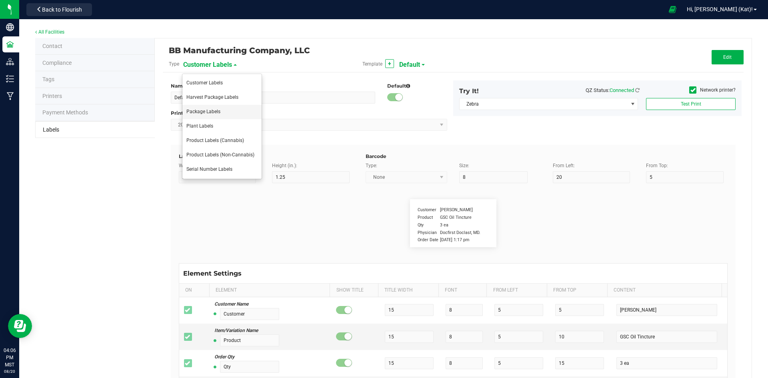
type input "25"
type input "10"
type input "35"
type input "Item Ref Field 4 Value"
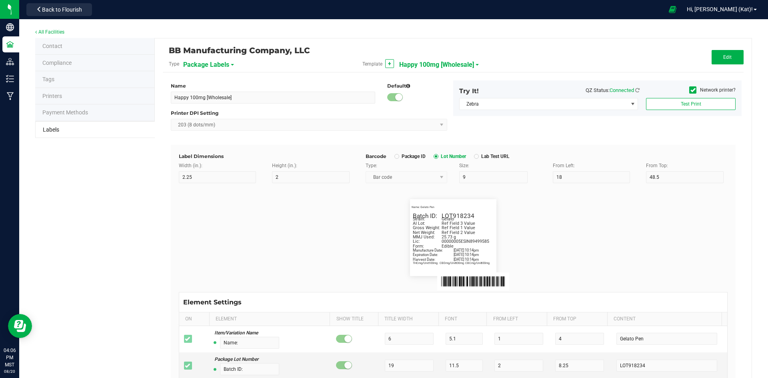
click at [415, 64] on span "Happy 100mg [Wholesale]" at bounding box center [436, 65] width 75 height 14
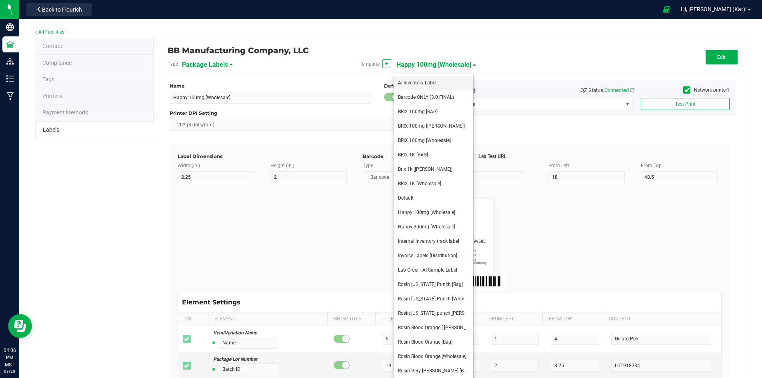
click at [423, 86] on li "AI Inventory Label" at bounding box center [433, 83] width 79 height 14
type input "AI Inventory Label"
type input "1.25"
type input "7"
type input "14"
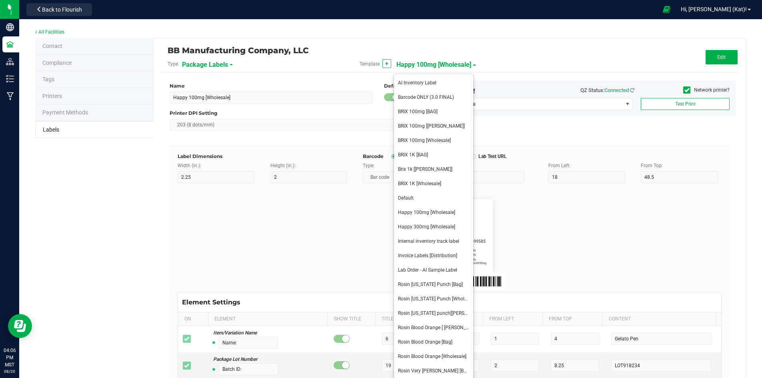
type input "30.5"
type input "7"
type input "6"
type input "2"
type input "3.5"
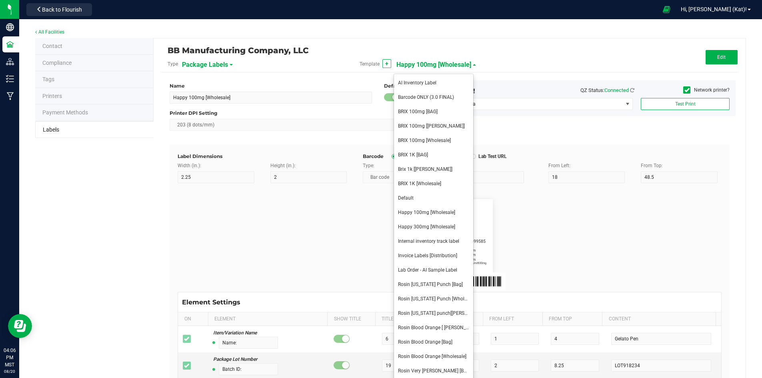
type input "14"
type input "9"
type input "7.5"
type input "Form:"
type input "10"
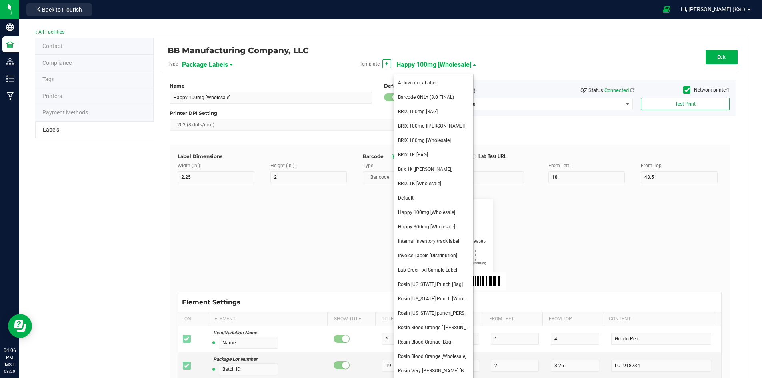
type input "10"
type input "20.5"
type input "Active Ingredient"
type input "Lic:"
type input "7"
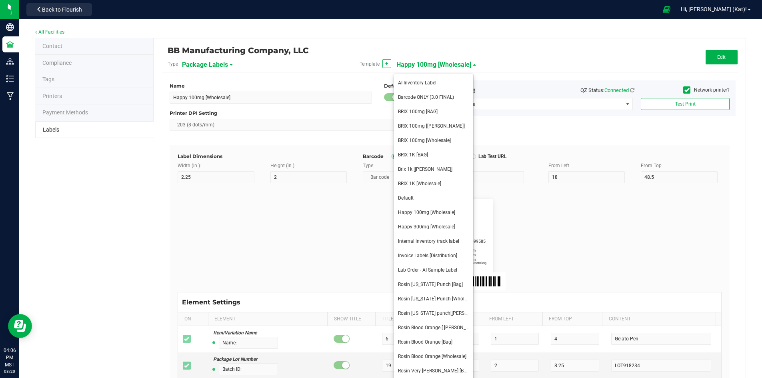
type input "10"
type input "25"
type input "00000005ESIN89499585"
type input "Harvest Date:"
type input "20"
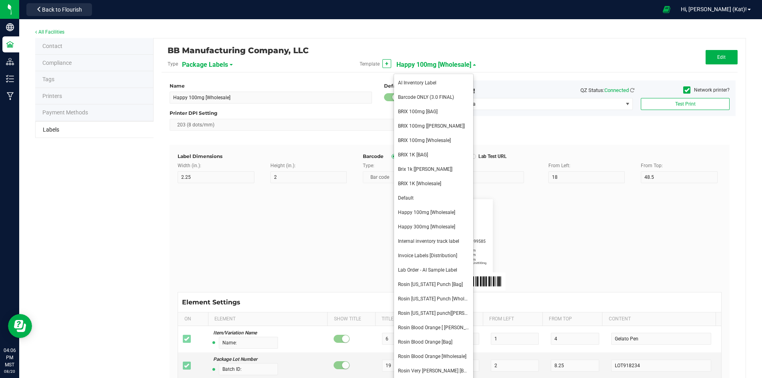
type input "10"
type input "16"
type input "4/20/2023 10:14pm"
type input "Strain:"
type input "13"
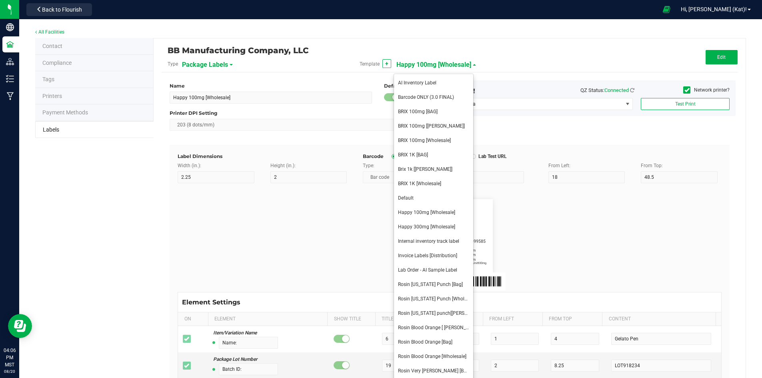
type input "10"
type input "11.2"
type input "Gelato"
type input "Package ID"
type input "25"
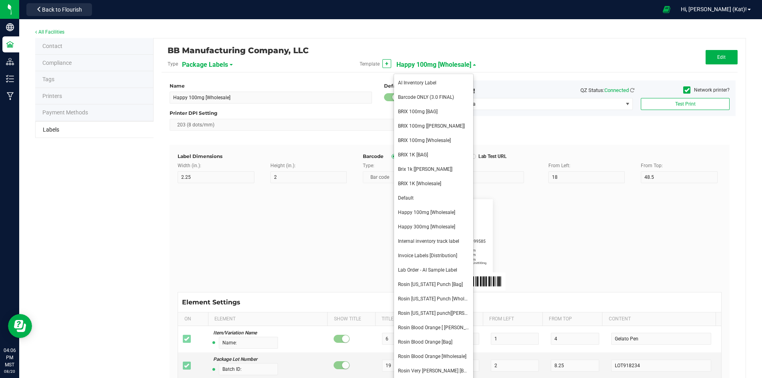
type input "10"
type input "5"
type input "CADMODS-20230420-096"
type input "Size"
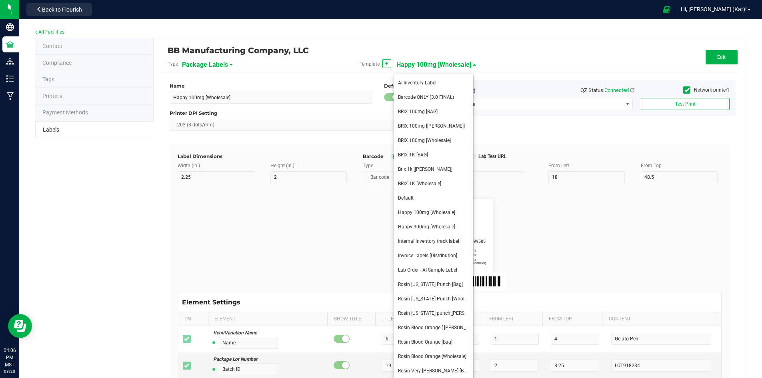
type input "25"
type input "10"
type input "5"
type input "20"
type input "44 ea"
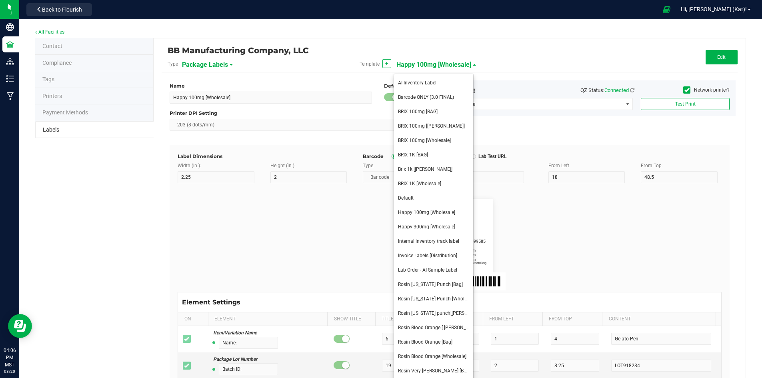
type input "SKU"
type input "25"
type input "10"
type input "5"
type input "30"
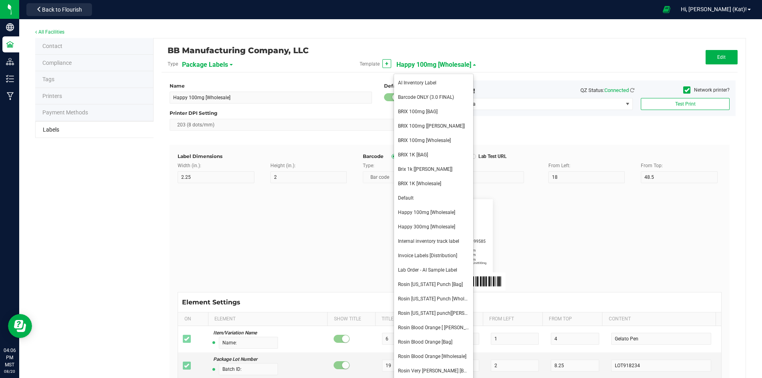
type input "42P017"
type input "Ref Field 1"
type input "25"
type input "10"
type input "5"
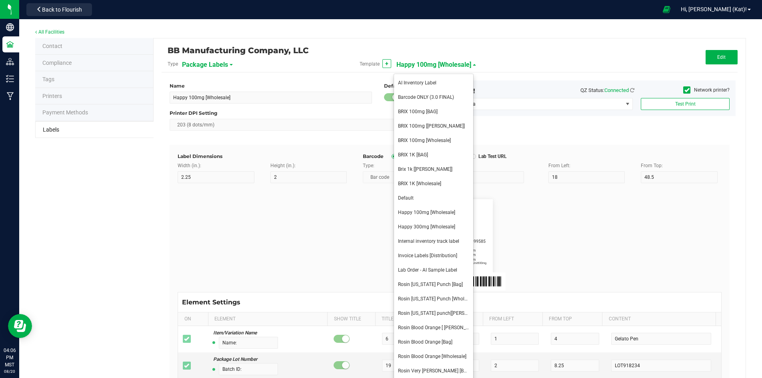
type input "35"
type input "Ref Field 1 Value"
type input "Ref Field 2"
type input "25"
type input "10"
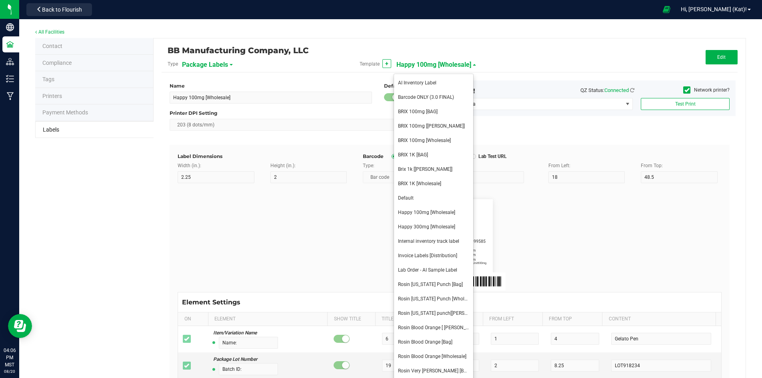
type input "5"
type input "35"
type input "Ref Field 2 Value"
type input "Ref Field 3"
type input "25"
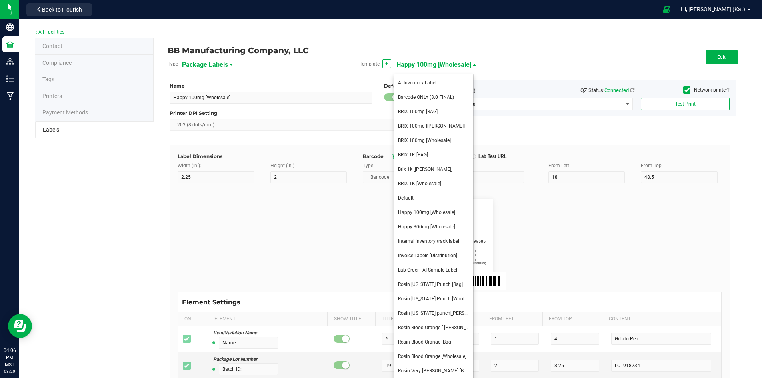
type input "10"
type input "5"
type input "35"
type input "Ref Field 3 Value"
type input "Item Ref Field 1"
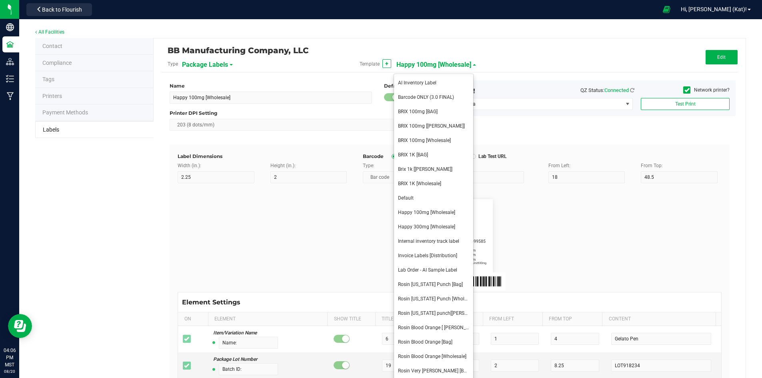
type input "25"
type input "10"
type input "5"
type input "35"
type input "Item Ref Field 1 Value"
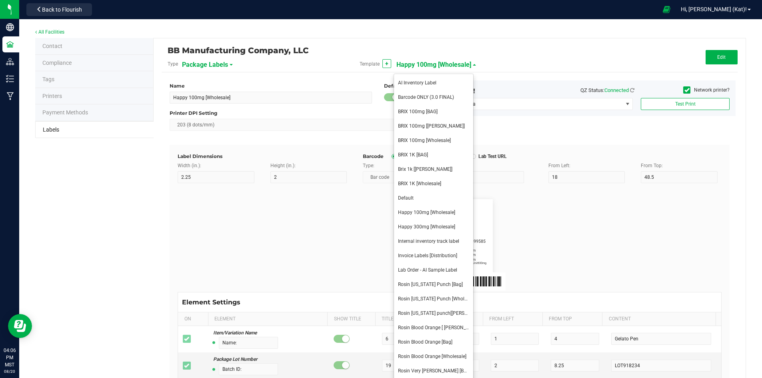
type input "Item Ref Field 2"
type input "25"
type input "10"
type input "5"
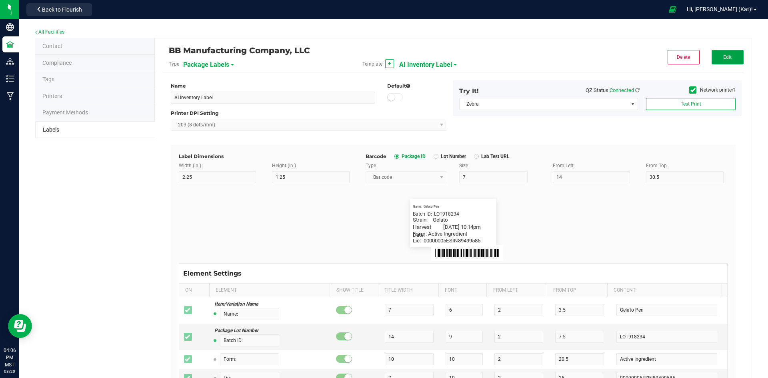
click at [724, 57] on span "Edit" at bounding box center [727, 57] width 8 height 6
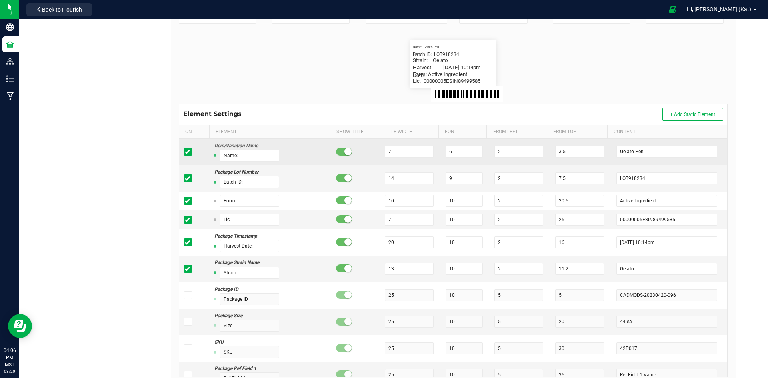
scroll to position [160, 0]
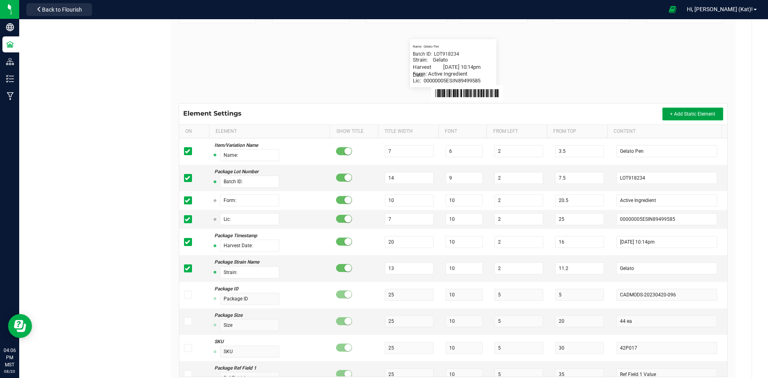
click at [708, 109] on button "+ Add Static Element" at bounding box center [692, 114] width 61 height 13
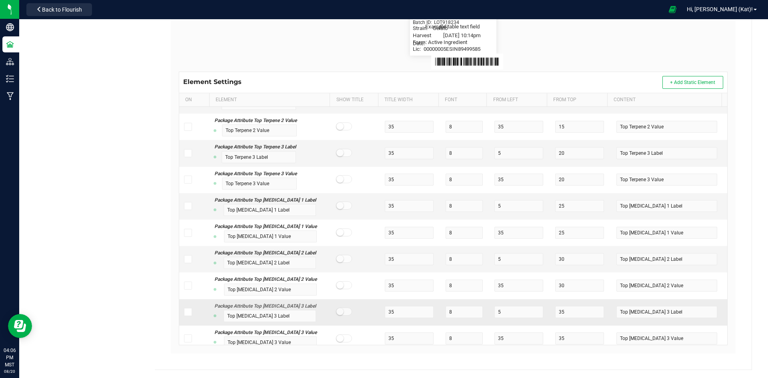
scroll to position [6213, 0]
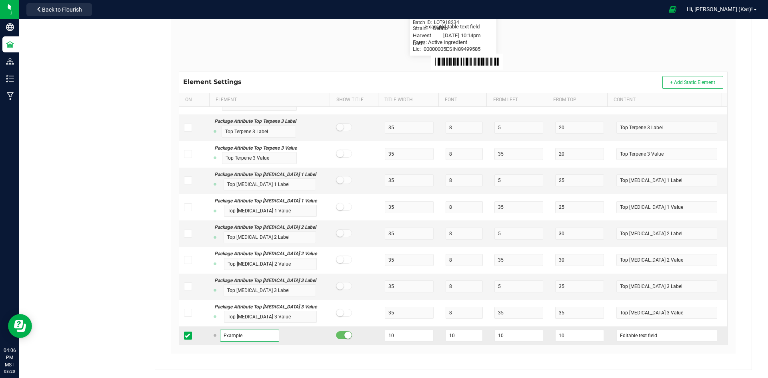
click at [250, 335] on input "Example" at bounding box center [249, 336] width 59 height 12
click at [249, 335] on input "Example" at bounding box center [249, 336] width 59 height 12
click at [315, 331] on div "Strain:" at bounding box center [270, 336] width 112 height 12
click at [413, 337] on input "10" at bounding box center [409, 336] width 49 height 12
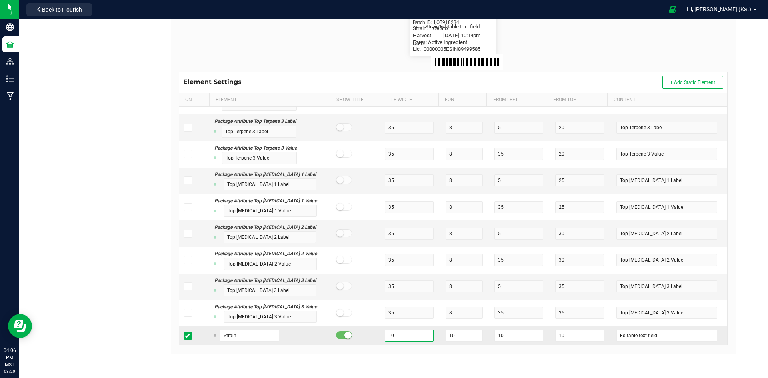
click at [413, 336] on input "10" at bounding box center [409, 336] width 49 height 12
click at [725, 293] on div "Label Dimensions Width (in.): 2.25 Height (in.): 1.25 Barcode Package ID Lot Nu…" at bounding box center [453, 153] width 565 height 400
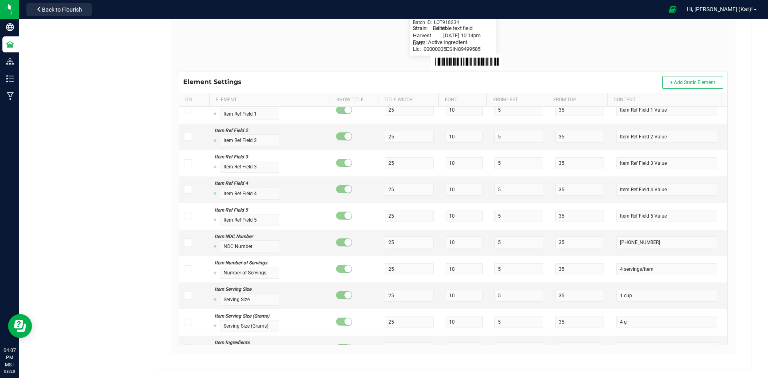
scroll to position [0, 0]
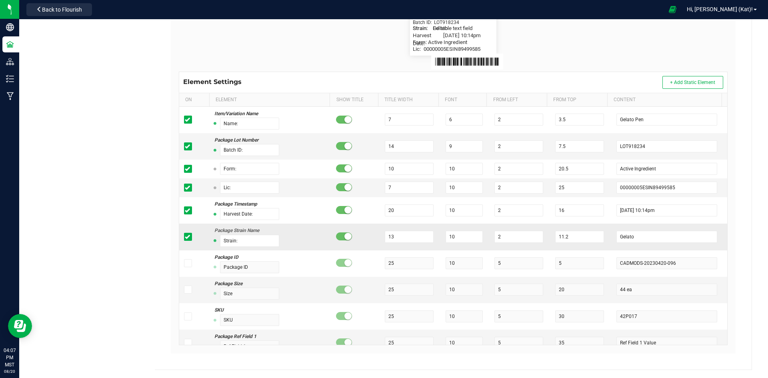
click at [184, 236] on span at bounding box center [188, 237] width 8 height 8
click at [0, 0] on input "checkbox" at bounding box center [0, 0] width 0 height 0
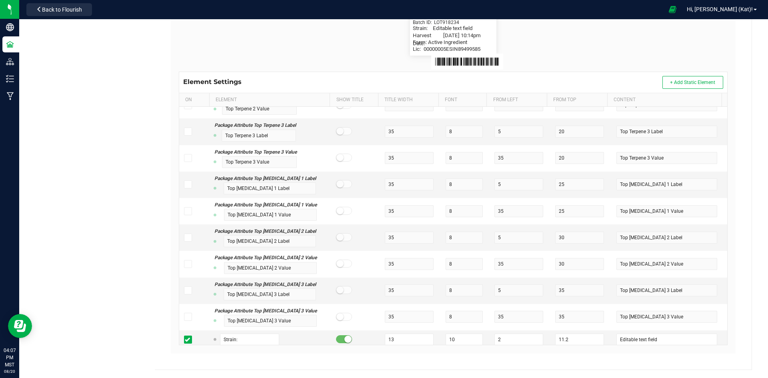
scroll to position [6213, 0]
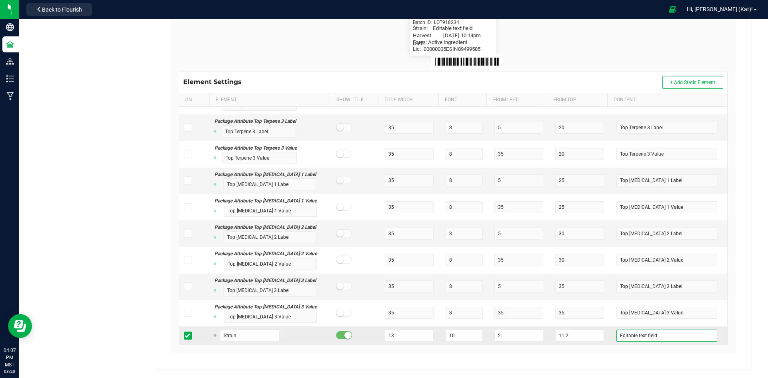
click at [650, 337] on input "Editable text field" at bounding box center [666, 336] width 101 height 12
click at [651, 337] on input "Editable text field" at bounding box center [666, 336] width 101 height 12
drag, startPoint x: 659, startPoint y: 337, endPoint x: 556, endPoint y: 343, distance: 103.8
click at [556, 343] on tr "Strain: 13 10 2 11.2 Editable text field" at bounding box center [453, 335] width 548 height 18
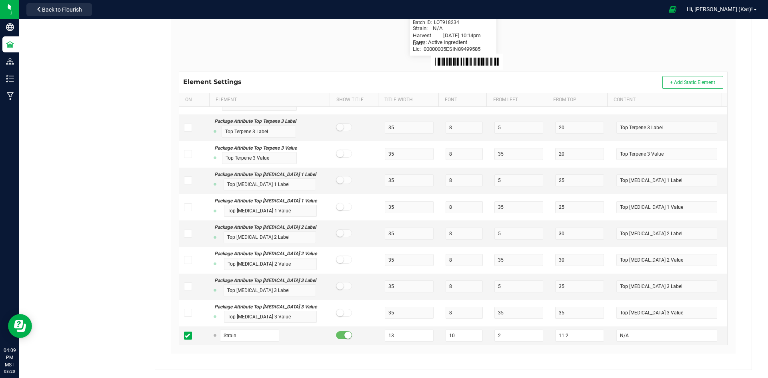
click at [739, 274] on div "BB Manufacturing Company, LLC Type Package Labels Template AI Inventory Label C…" at bounding box center [453, 108] width 597 height 523
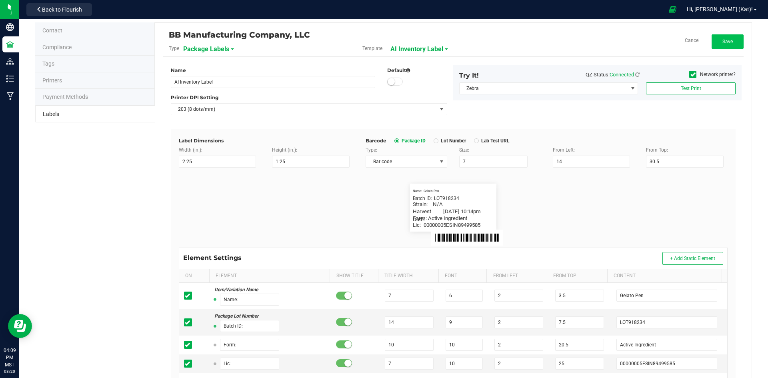
scroll to position [0, 0]
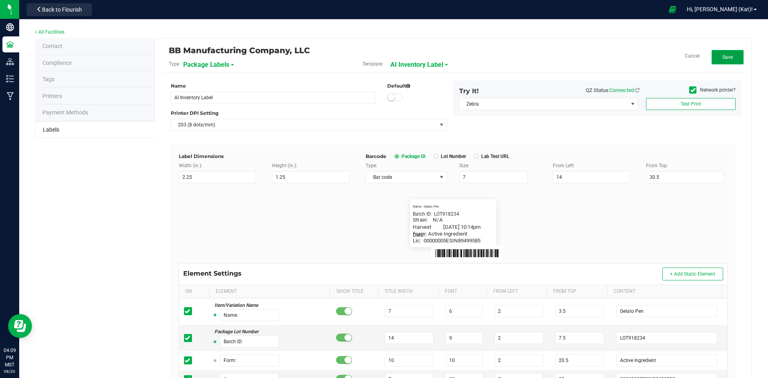
click at [729, 58] on button "Save" at bounding box center [727, 57] width 32 height 14
click at [728, 57] on button "Edit" at bounding box center [727, 57] width 32 height 14
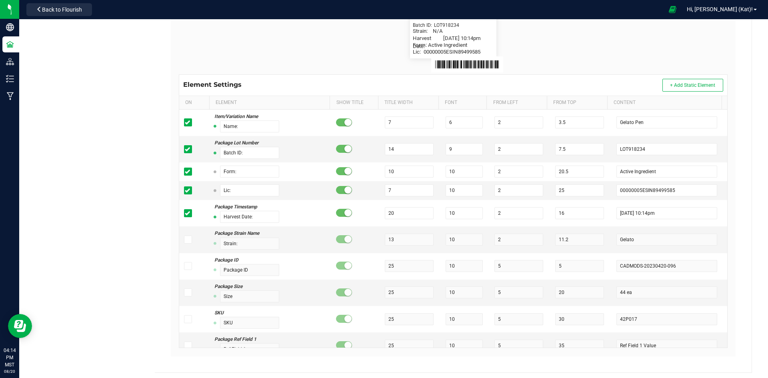
scroll to position [192, 0]
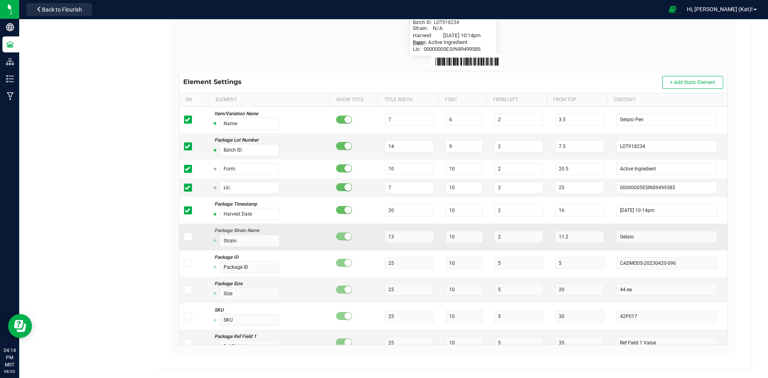
click at [185, 237] on icon at bounding box center [187, 237] width 5 height 0
click at [0, 0] on input "checkbox" at bounding box center [0, 0] width 0 height 0
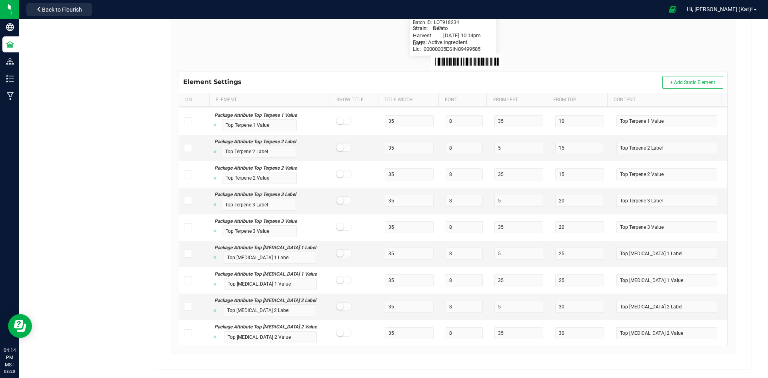
scroll to position [6213, 0]
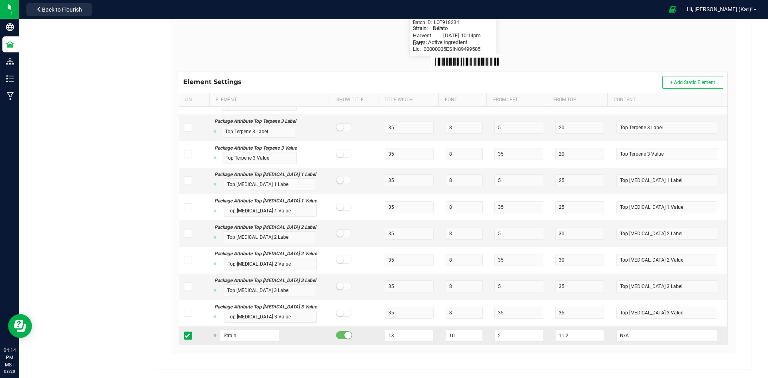
click at [189, 335] on span at bounding box center [188, 335] width 8 height 8
click at [0, 0] on input "checkbox" at bounding box center [0, 0] width 0 height 0
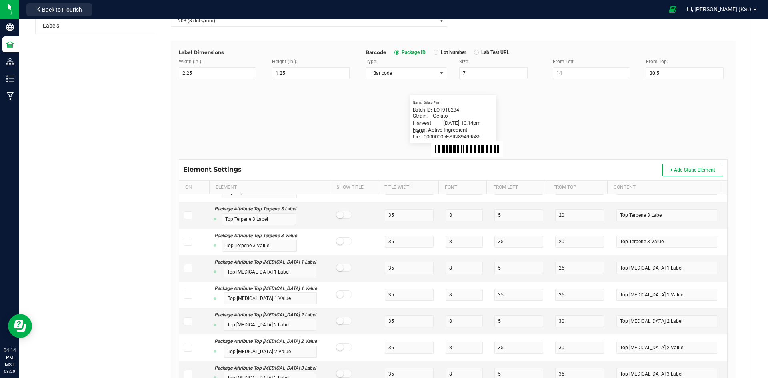
scroll to position [0, 0]
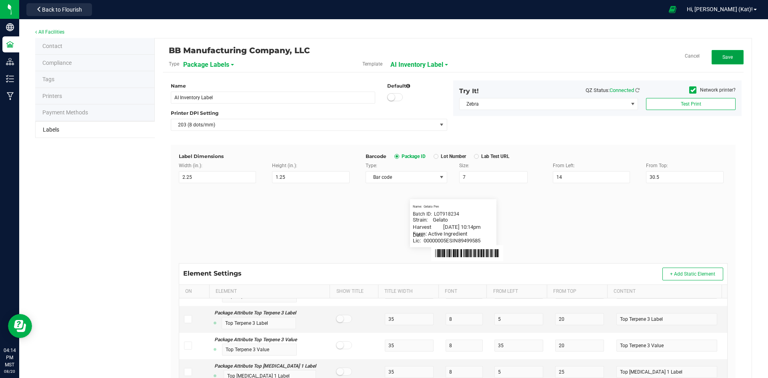
click at [722, 56] on span "Save" at bounding box center [727, 57] width 10 height 6
